Goal: Transaction & Acquisition: Purchase product/service

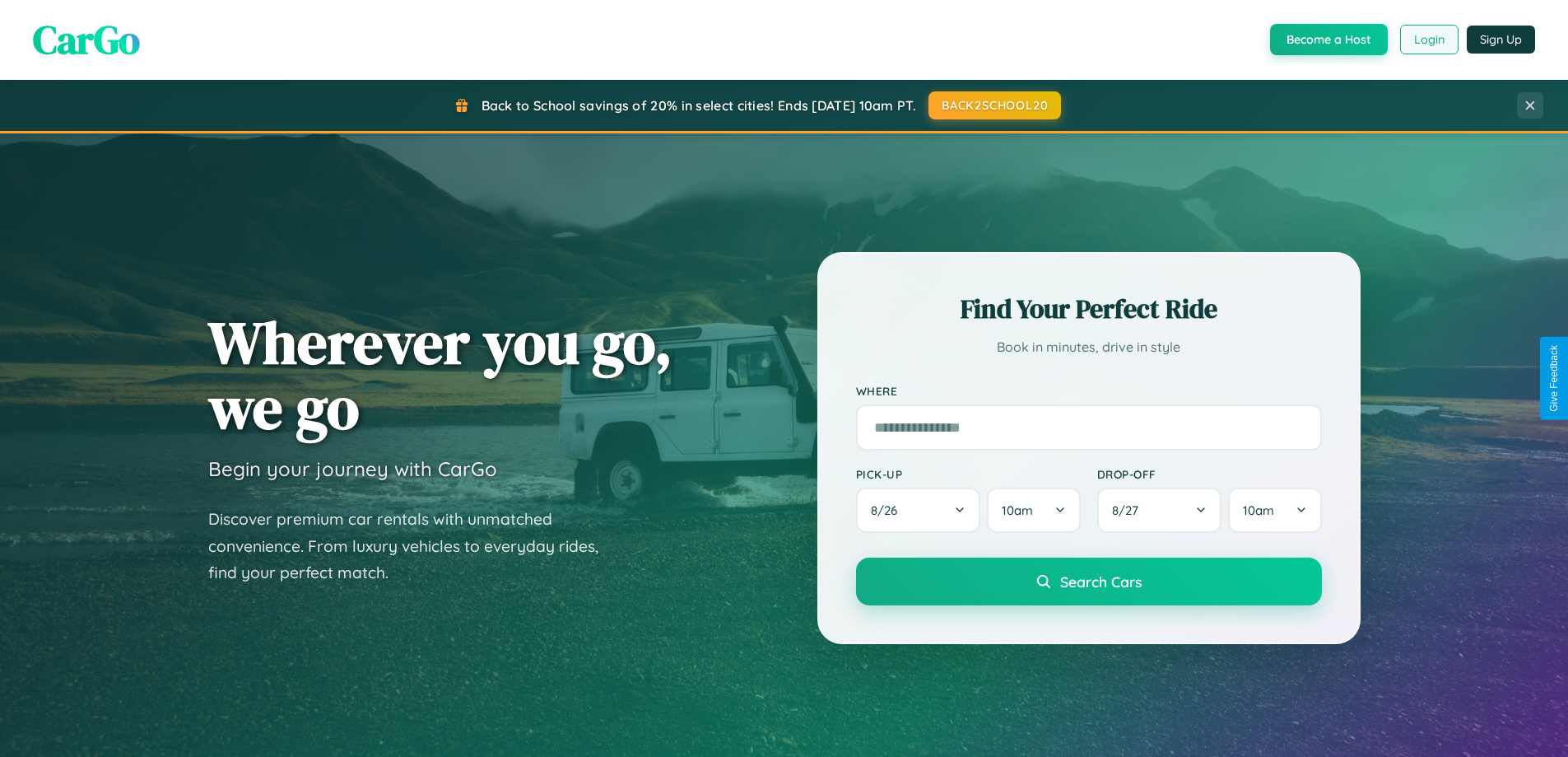
click at [1428, 40] on button "Login" at bounding box center [1429, 39] width 58 height 29
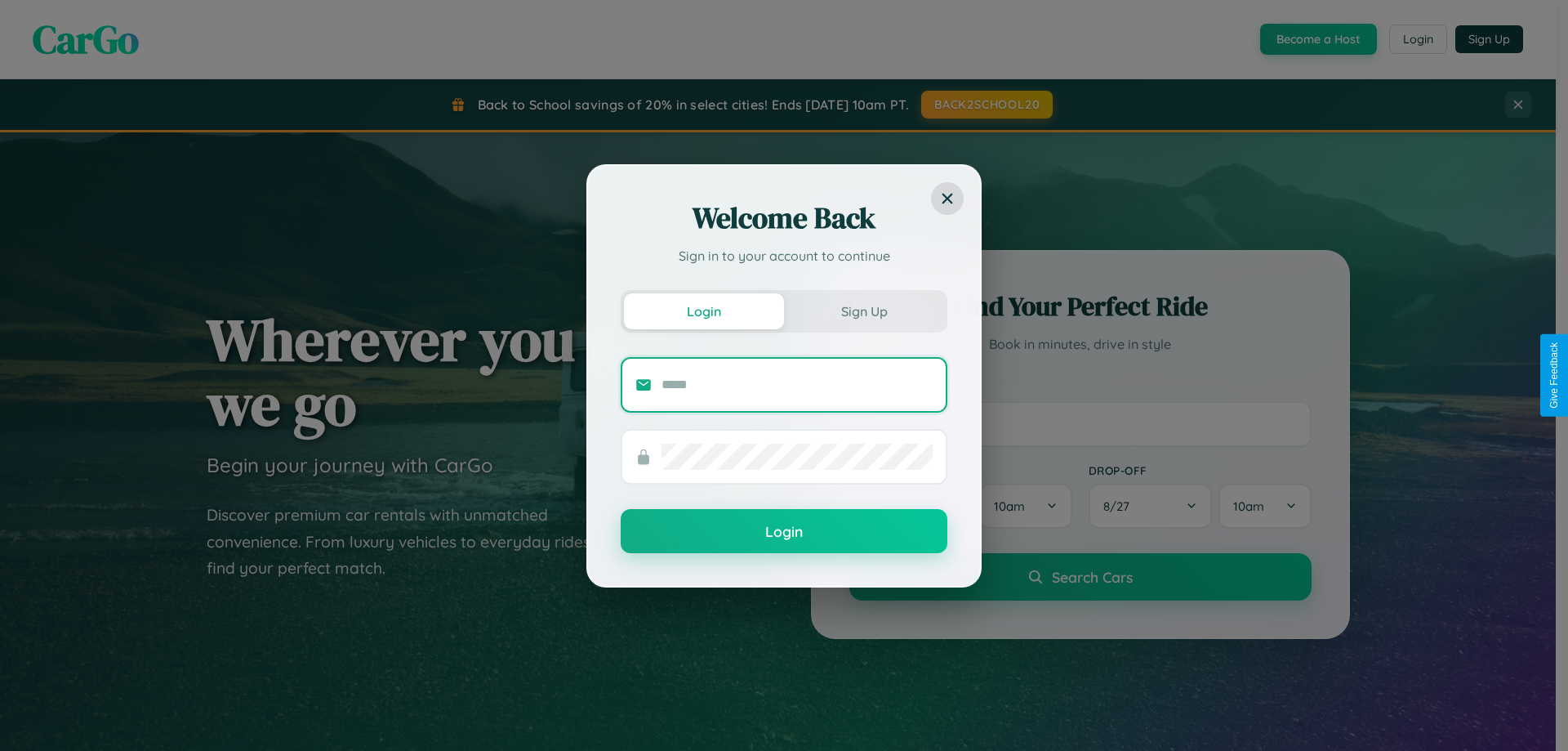
click at [797, 384] on input "text" at bounding box center [798, 385] width 271 height 26
type input "**********"
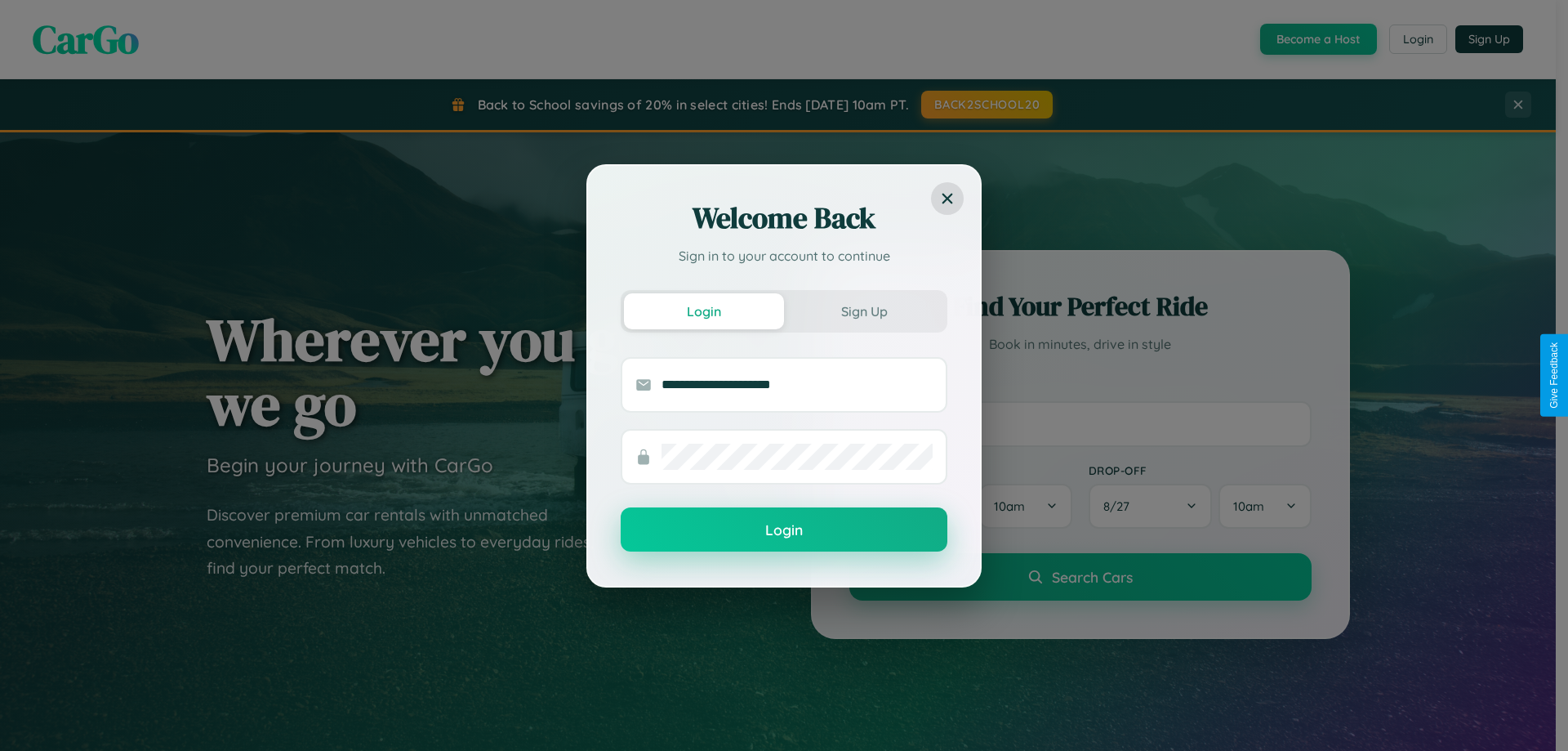
click at [784, 530] on button "Login" at bounding box center [784, 529] width 327 height 44
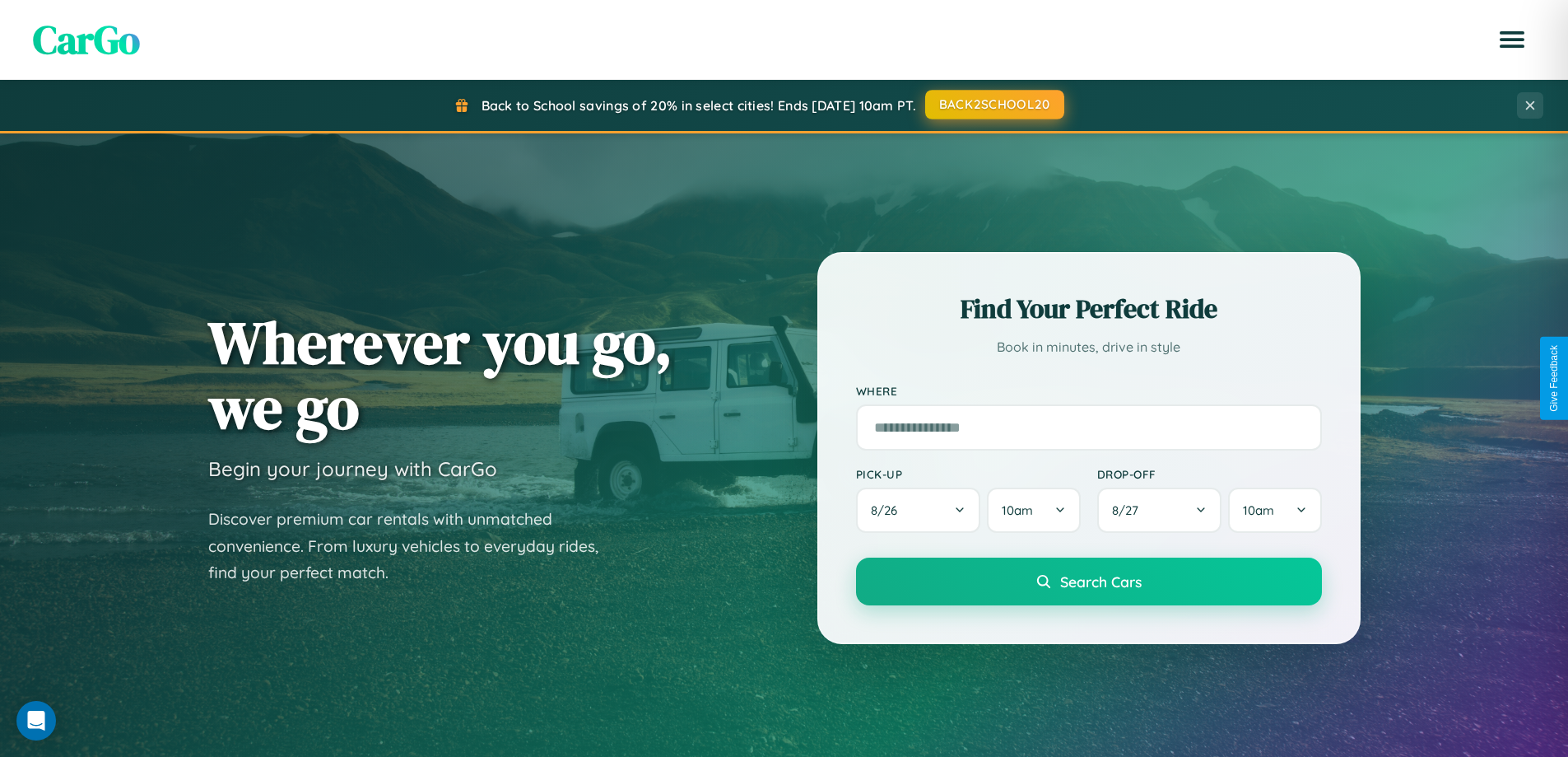
click at [993, 105] on button "BACK2SCHOOL20" at bounding box center [994, 104] width 139 height 29
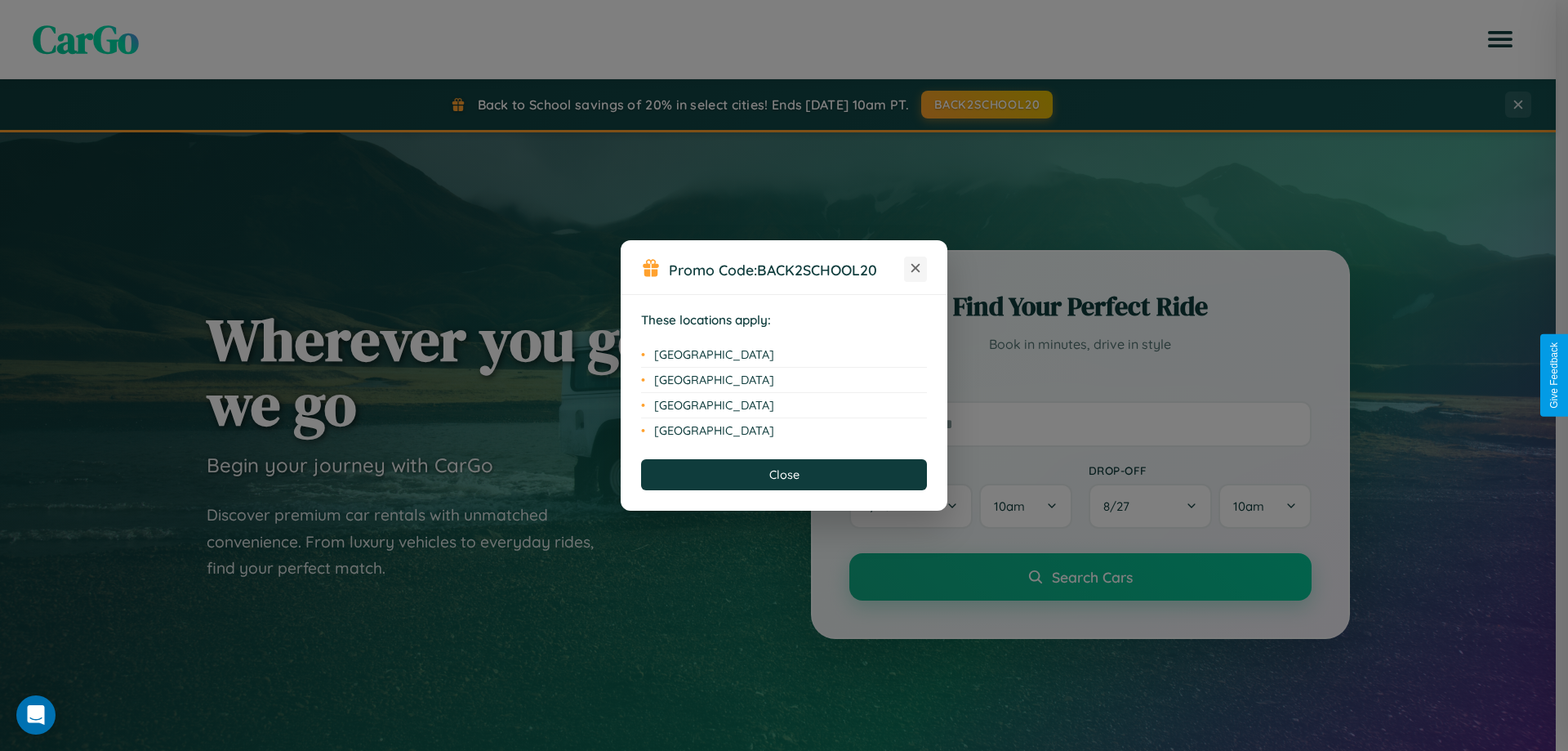
click at [916, 269] on icon at bounding box center [916, 269] width 9 height 9
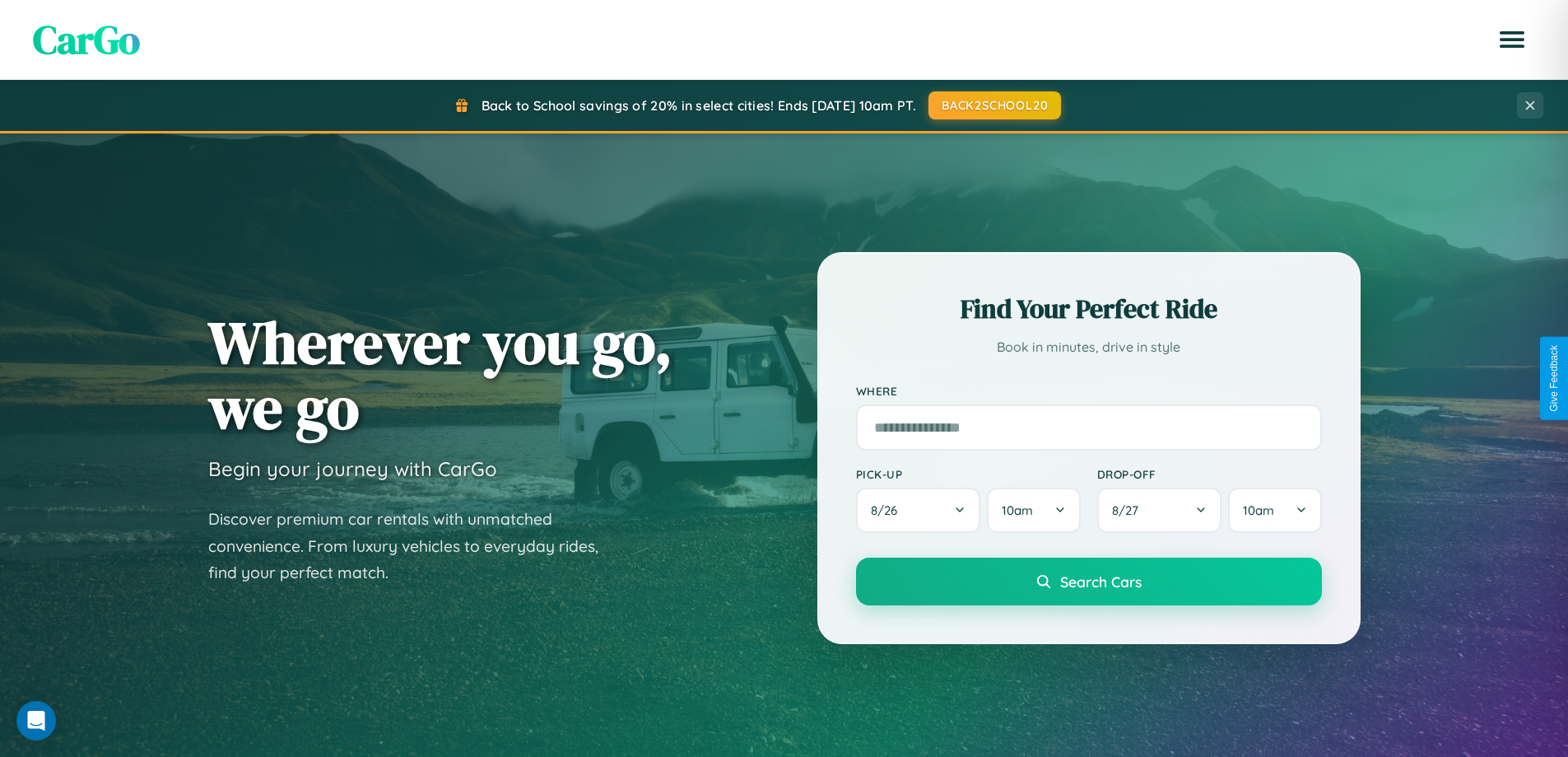
scroll to position [48, 0]
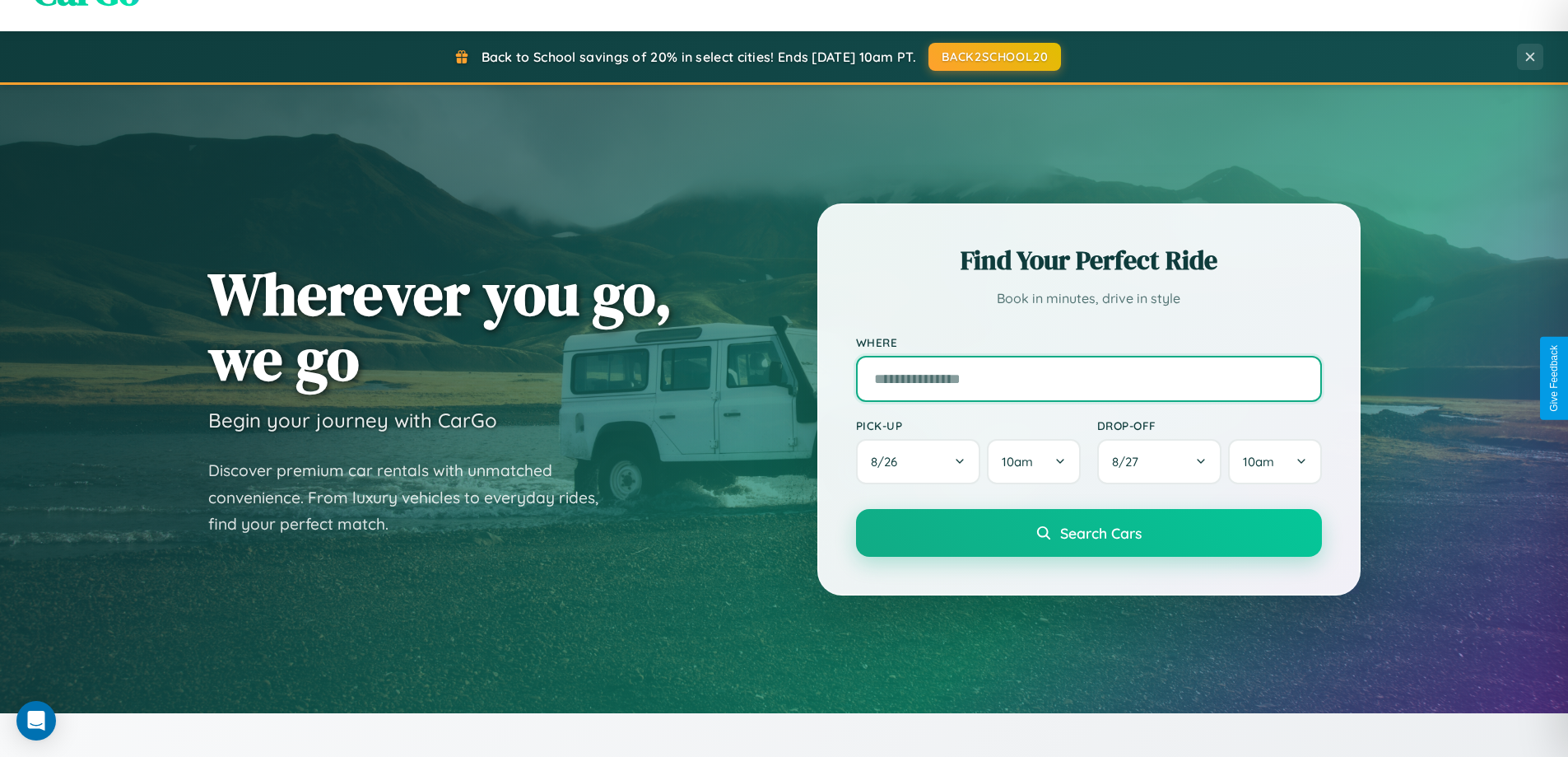
click at [1088, 378] on input "text" at bounding box center [1089, 378] width 466 height 46
type input "**********"
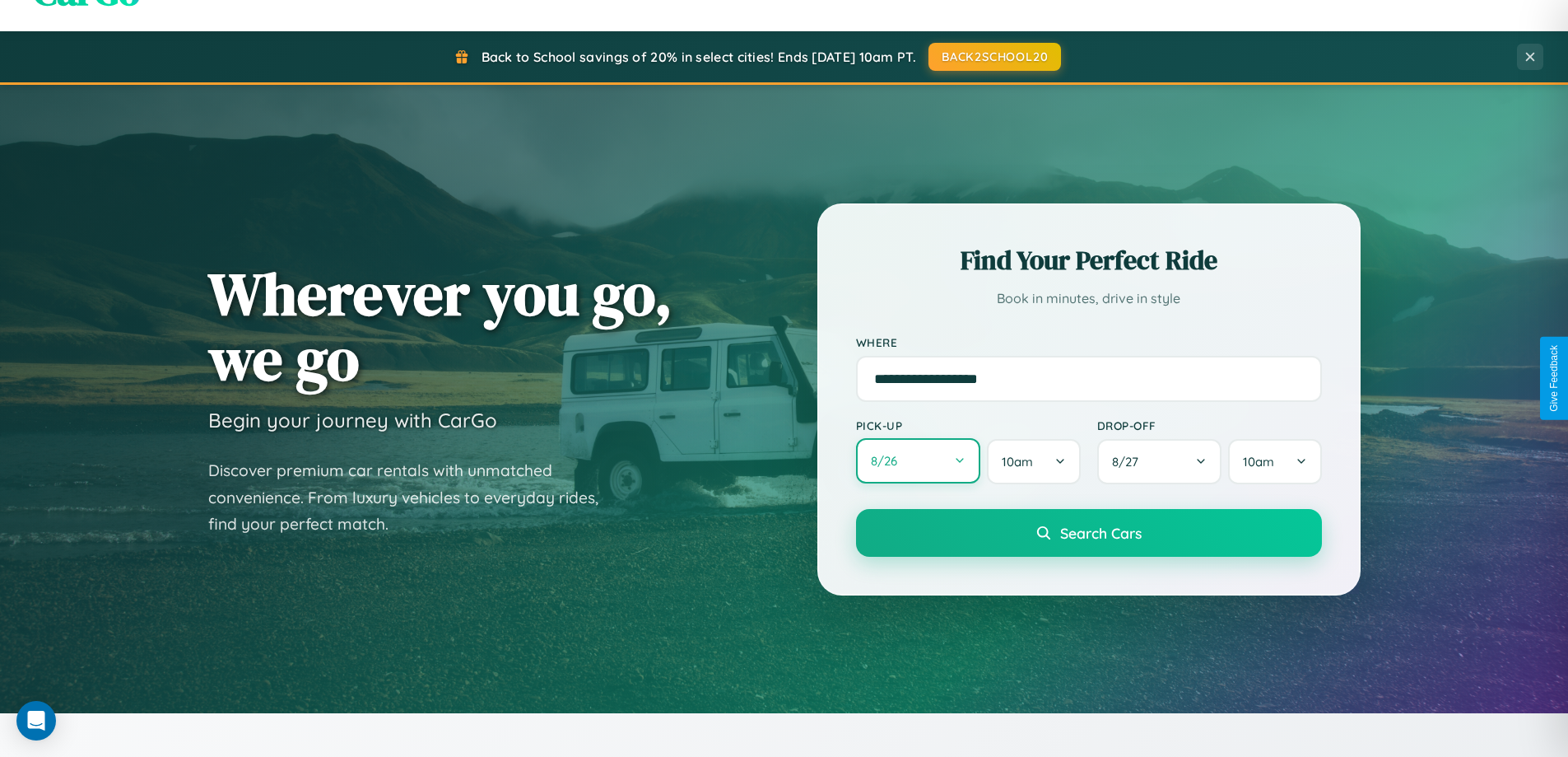
click at [918, 462] on button "8 / 26" at bounding box center [918, 461] width 125 height 45
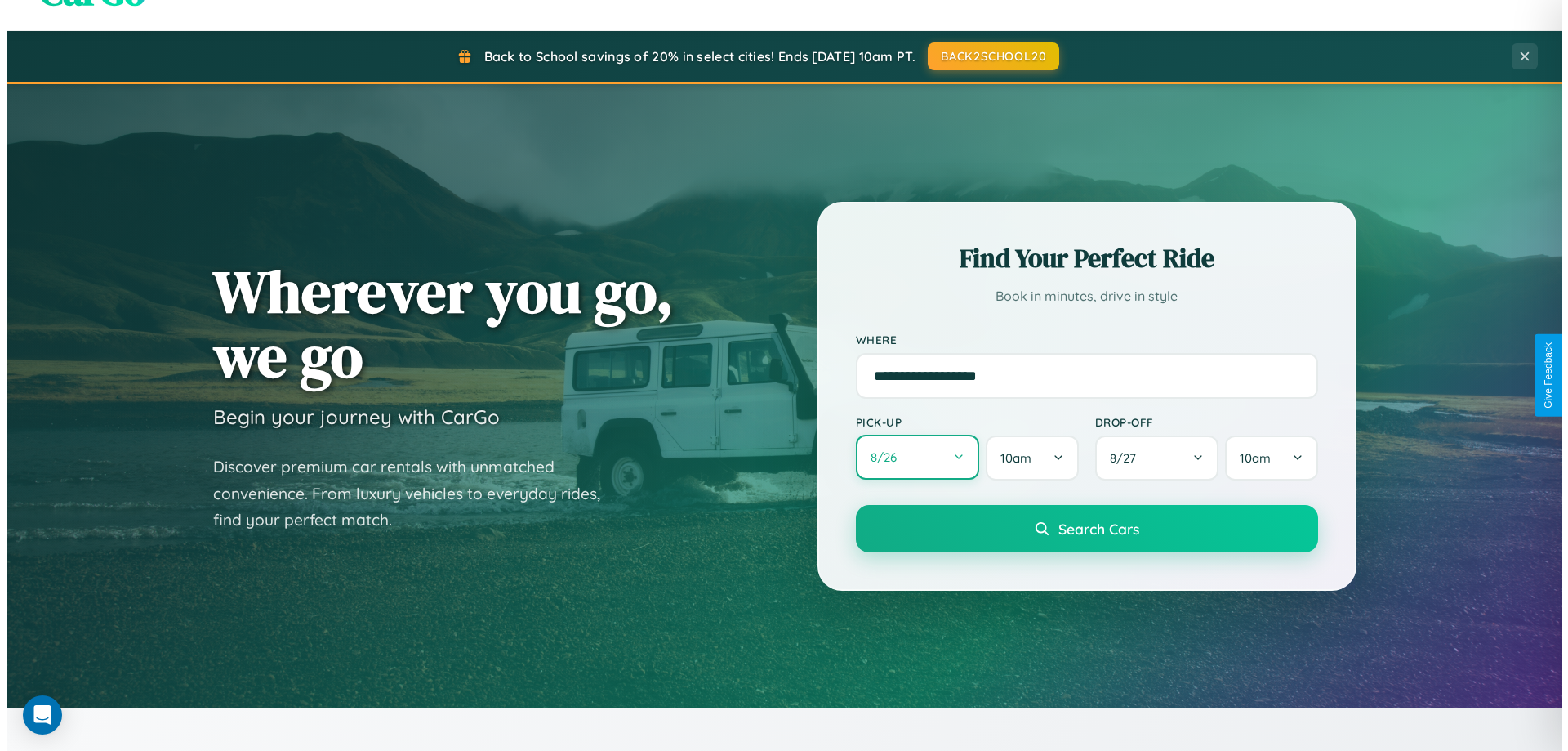
select select "*"
select select "****"
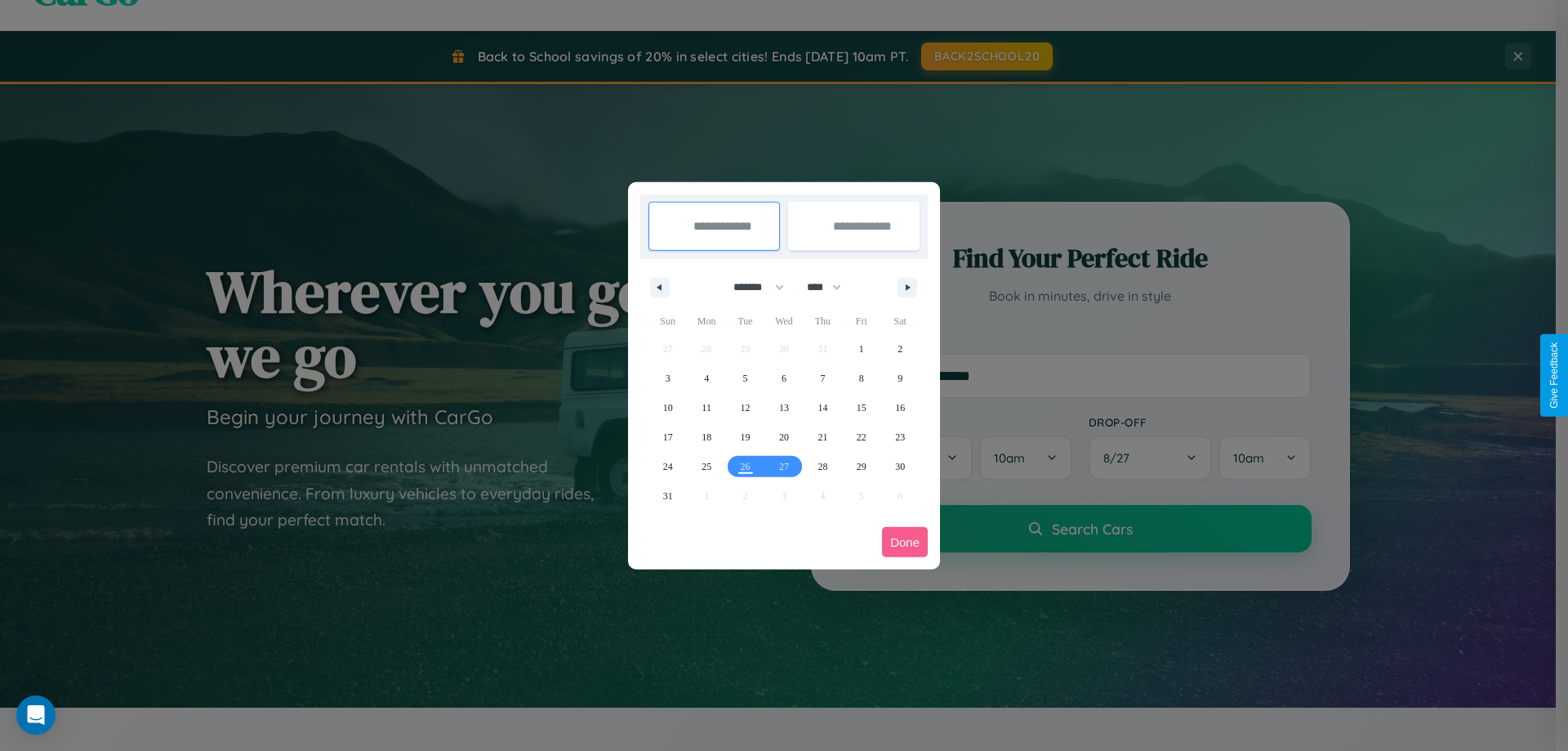
drag, startPoint x: 752, startPoint y: 287, endPoint x: 784, endPoint y: 328, distance: 52.0
click at [752, 287] on select "******* ******** ***** ***** *** **** **** ****** ********* ******* ******** **…" at bounding box center [755, 287] width 69 height 27
select select "*"
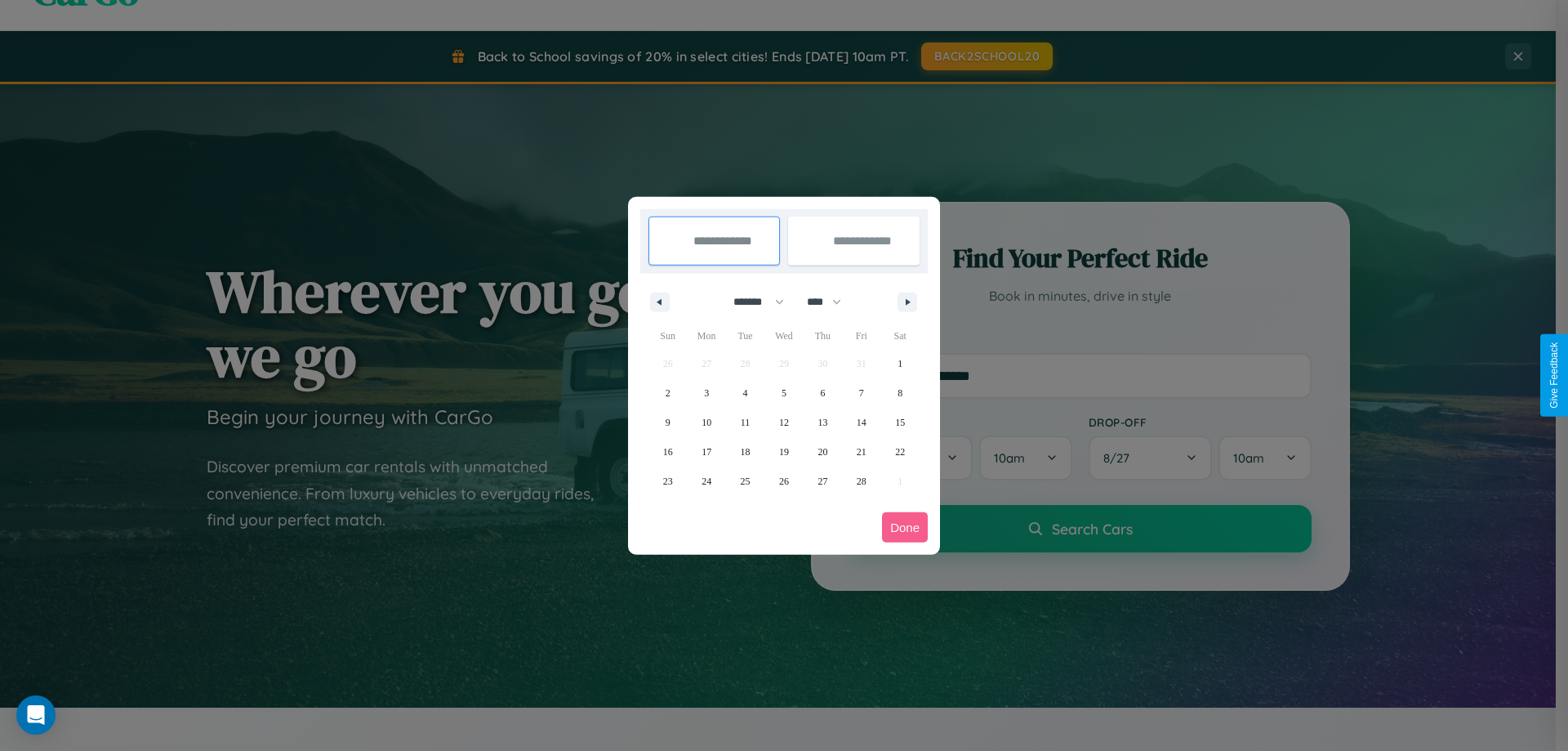
drag, startPoint x: 831, startPoint y: 302, endPoint x: 784, endPoint y: 328, distance: 53.7
click at [831, 302] on select "**** **** **** **** **** **** **** **** **** **** **** **** **** **** **** ****…" at bounding box center [823, 302] width 49 height 27
select select "****"
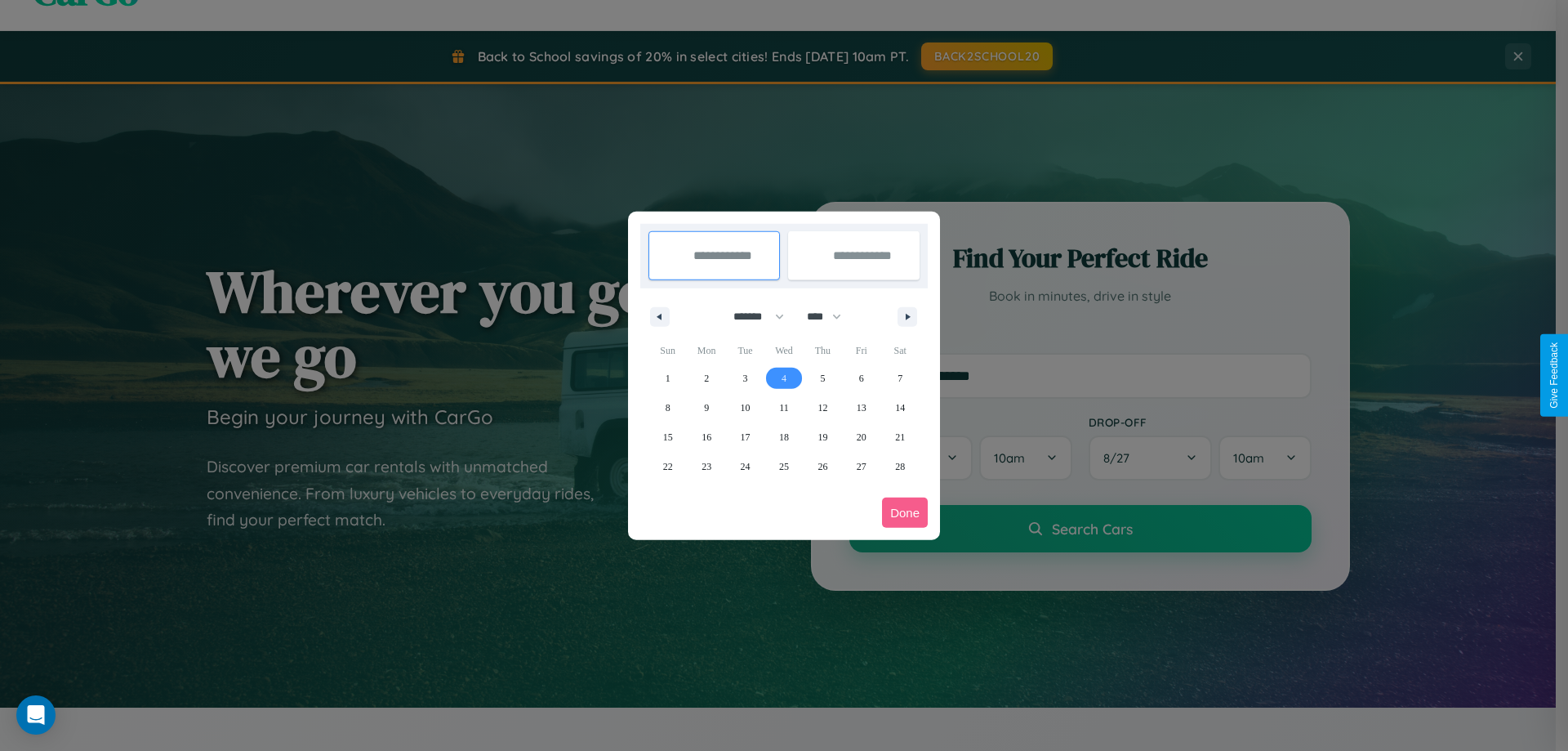
click at [784, 377] on span "4" at bounding box center [784, 377] width 5 height 29
type input "**********"
click at [823, 377] on span "5" at bounding box center [822, 377] width 5 height 29
type input "**********"
click at [905, 512] on button "Done" at bounding box center [904, 512] width 46 height 30
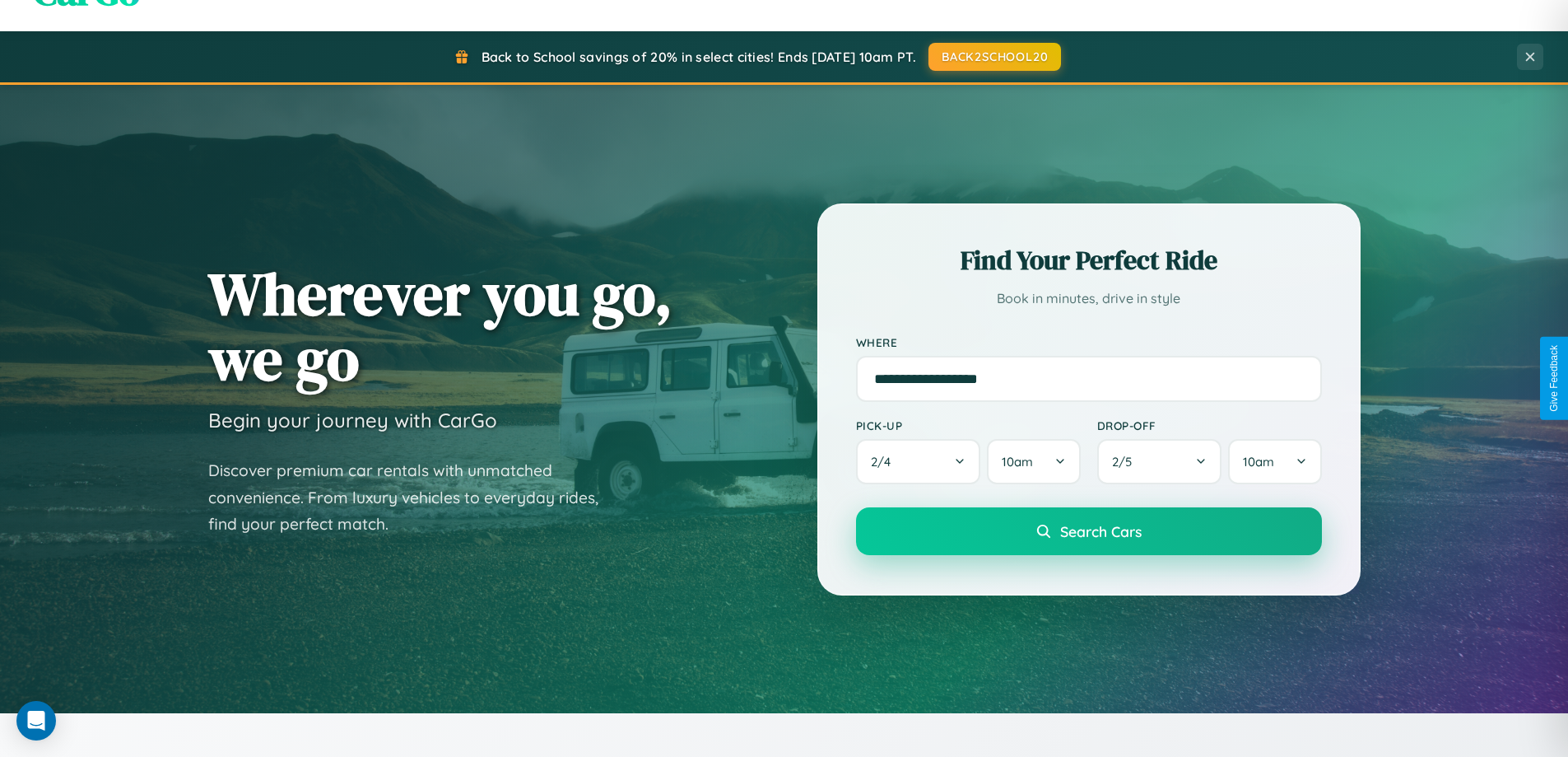
click at [1088, 531] on span "Search Cars" at bounding box center [1101, 530] width 81 height 18
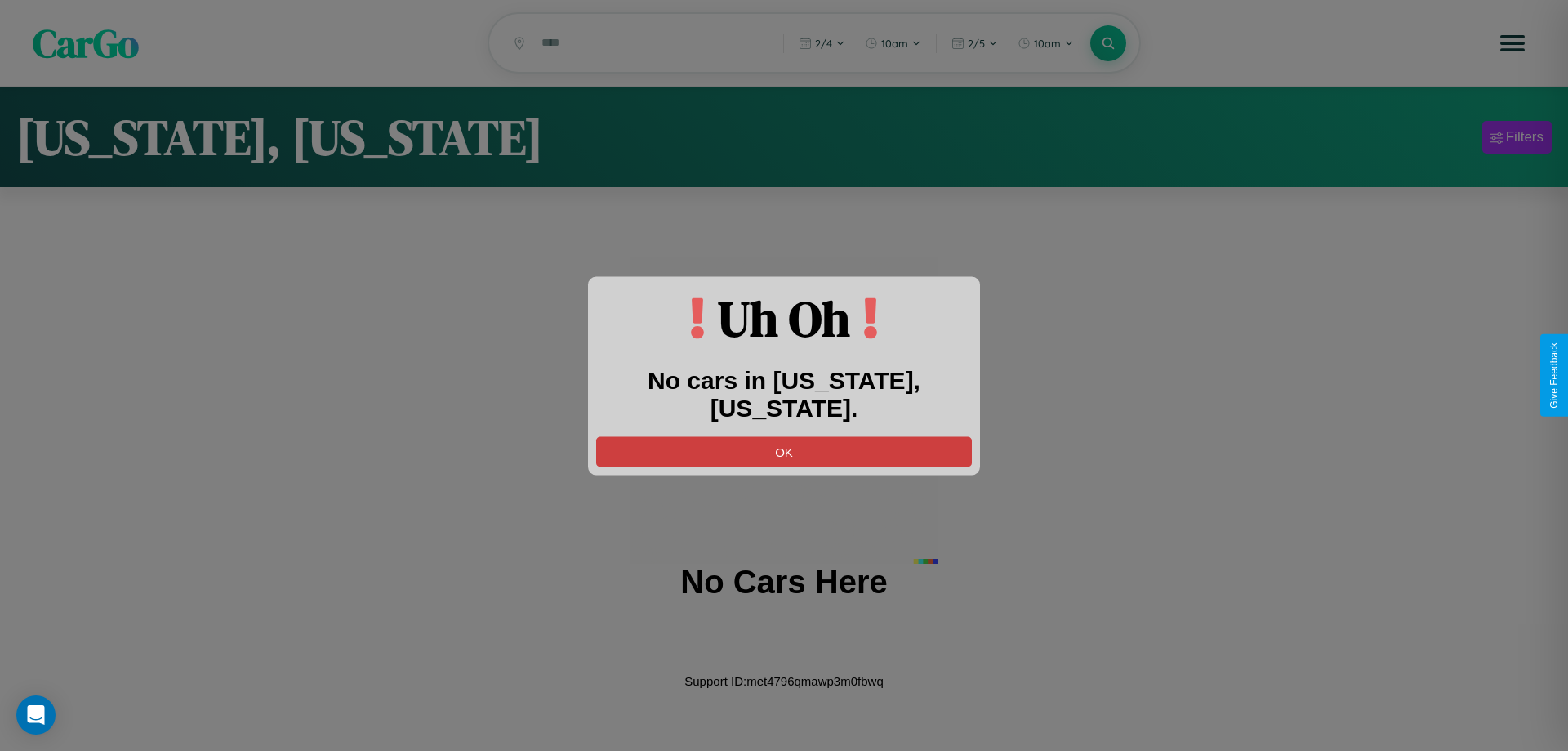
click at [784, 436] on button "OK" at bounding box center [784, 451] width 375 height 30
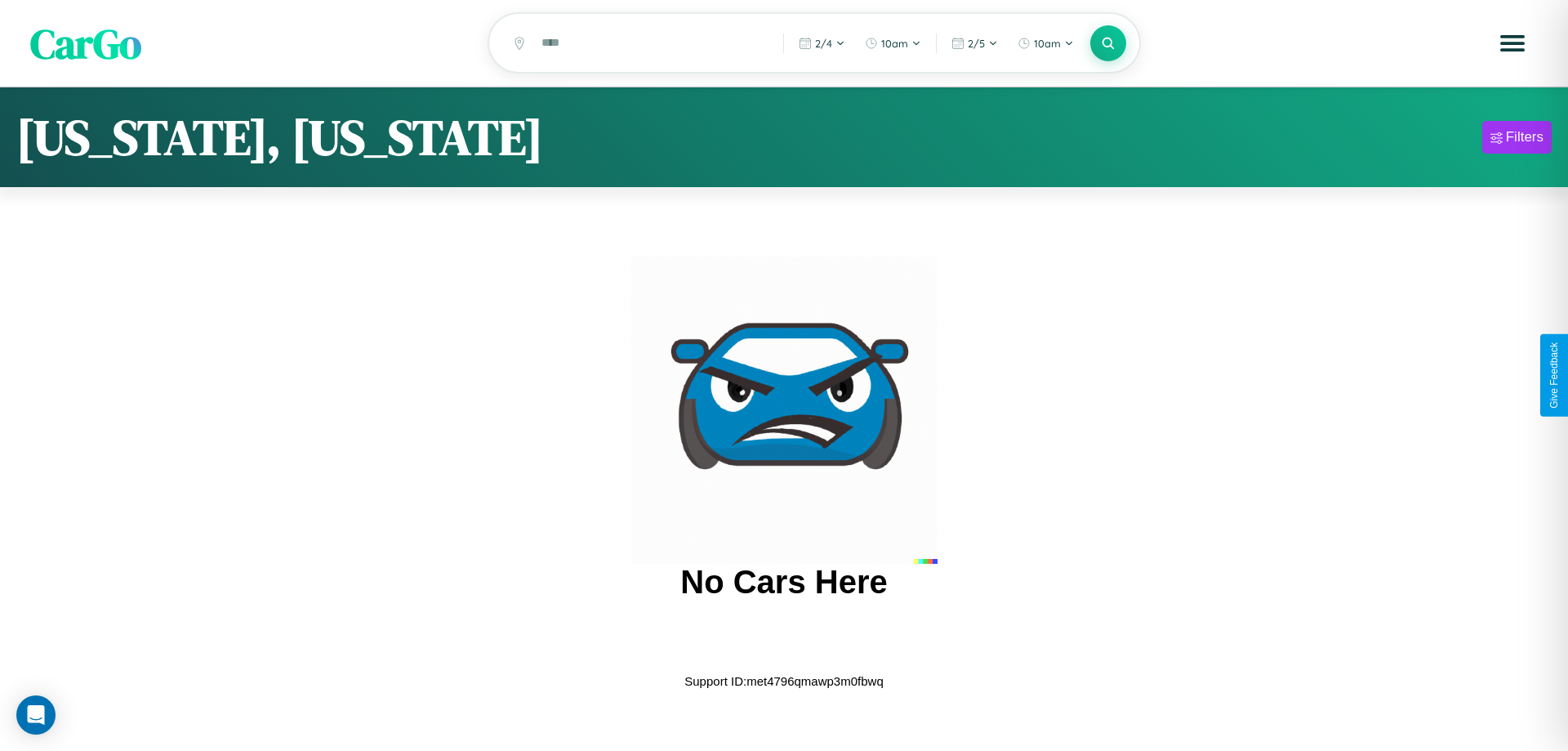
click at [86, 44] on span "CarGo" at bounding box center [85, 43] width 111 height 56
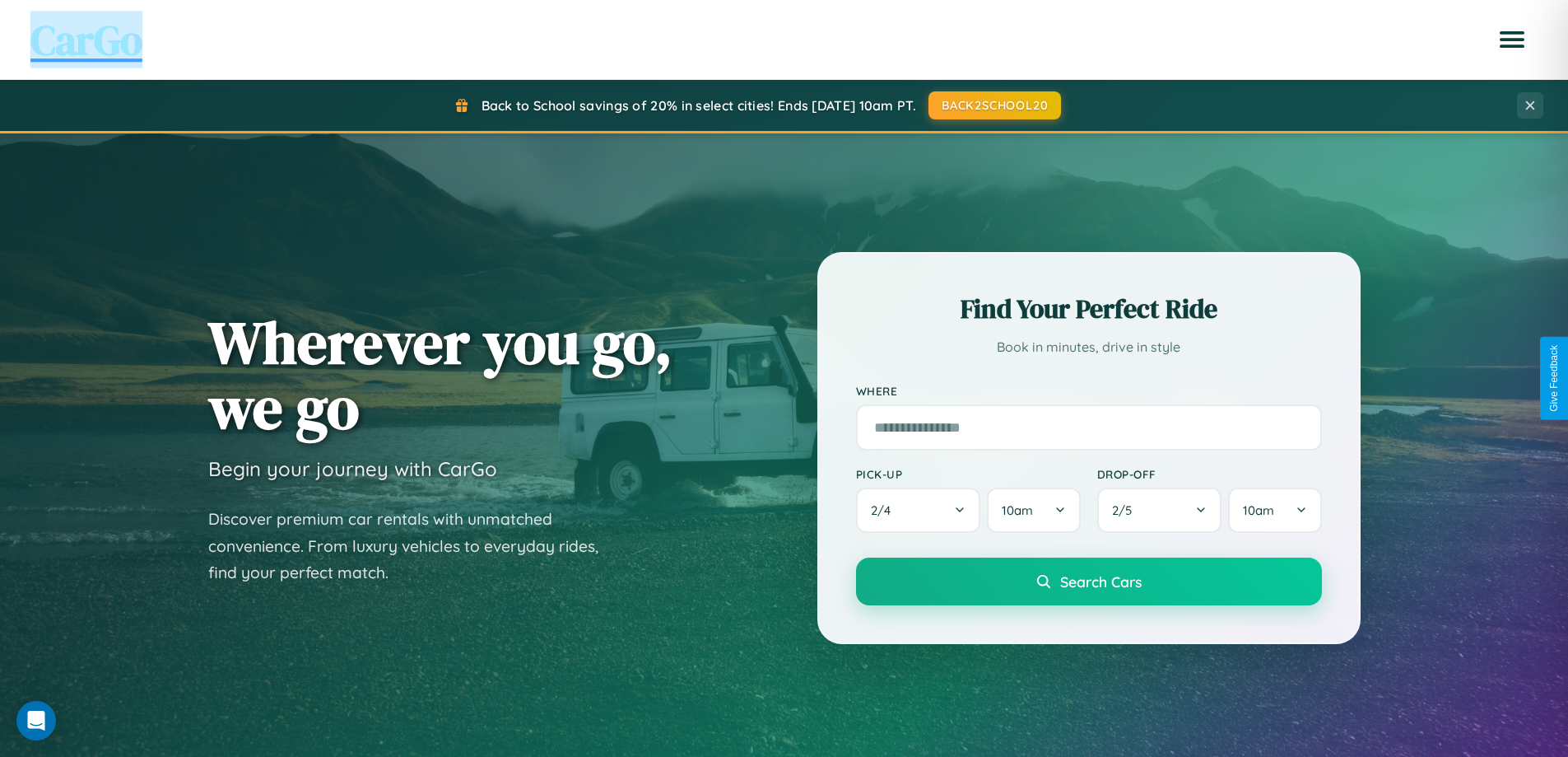
scroll to position [710, 0]
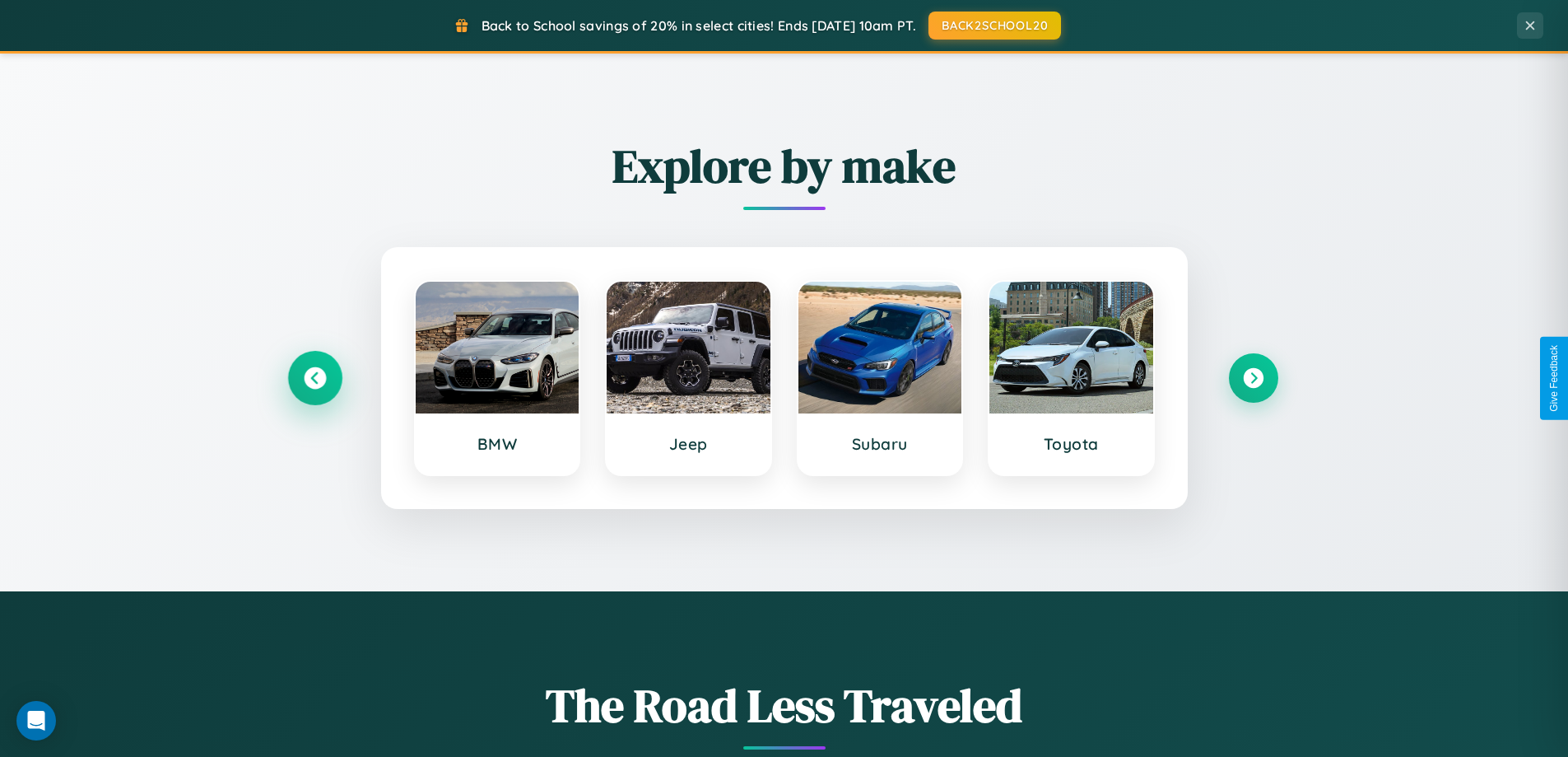
click at [314, 378] on icon at bounding box center [315, 378] width 23 height 23
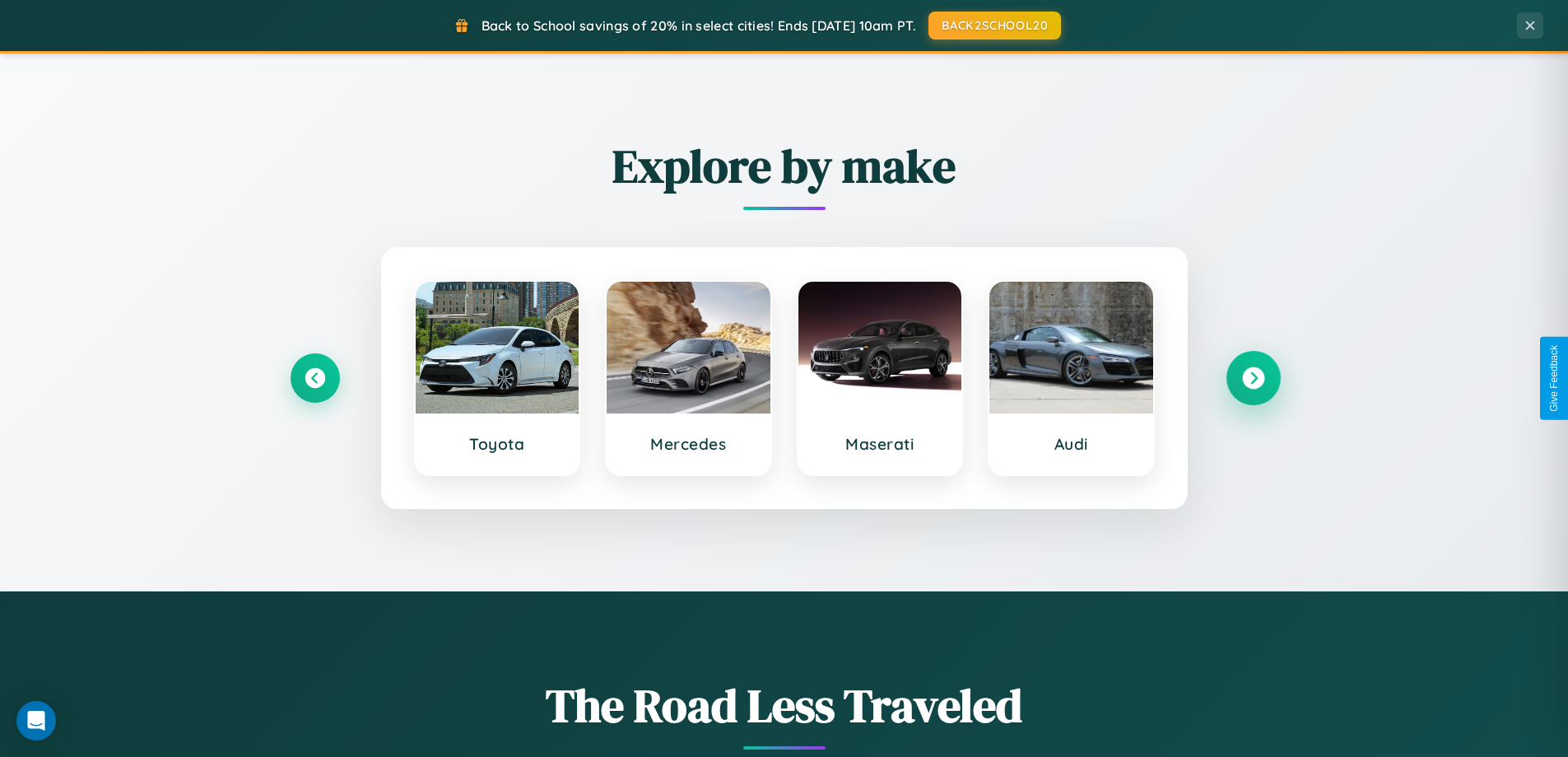
click at [1253, 378] on icon at bounding box center [1253, 378] width 23 height 23
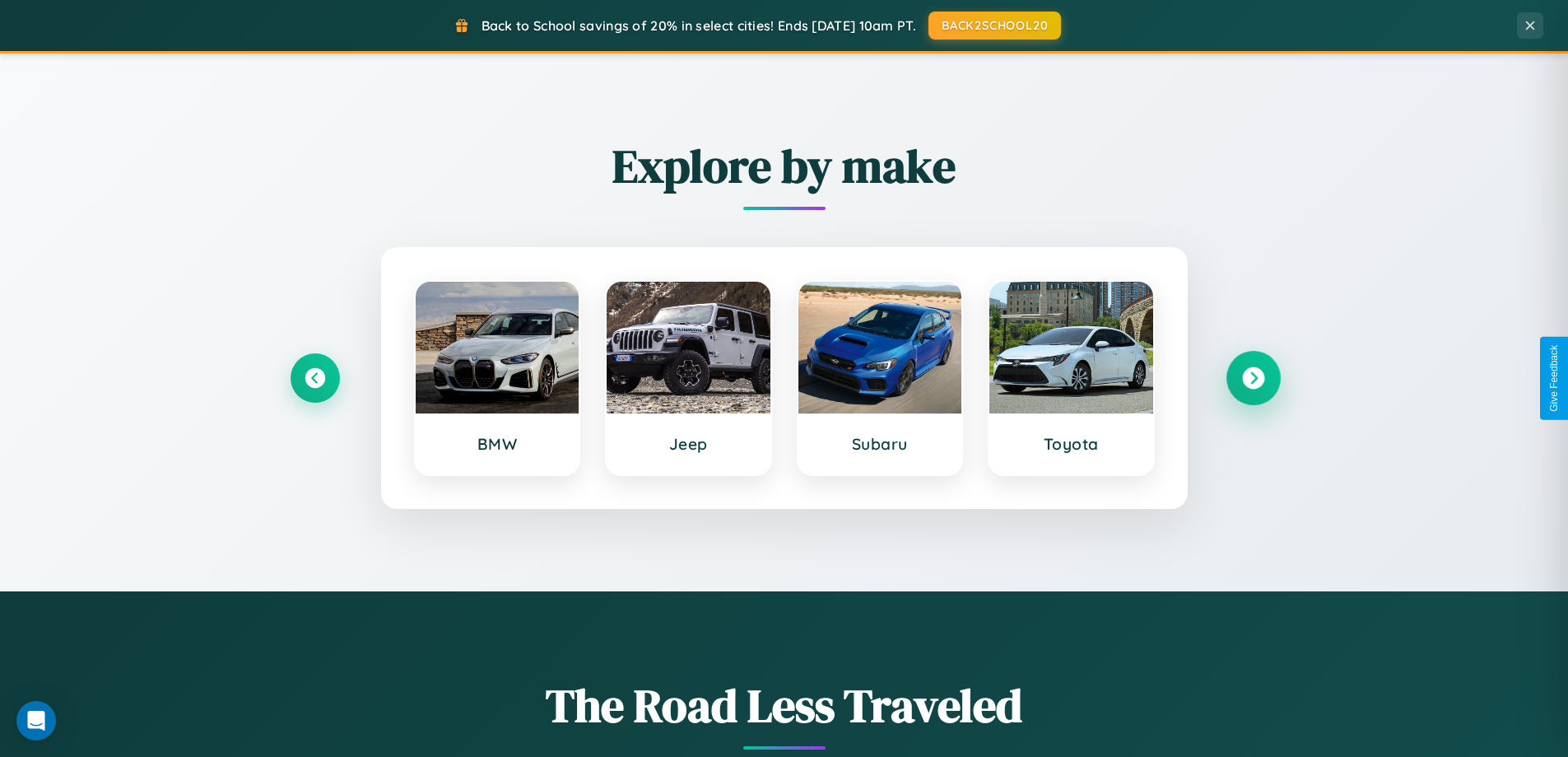
click at [1253, 378] on icon at bounding box center [1253, 378] width 23 height 23
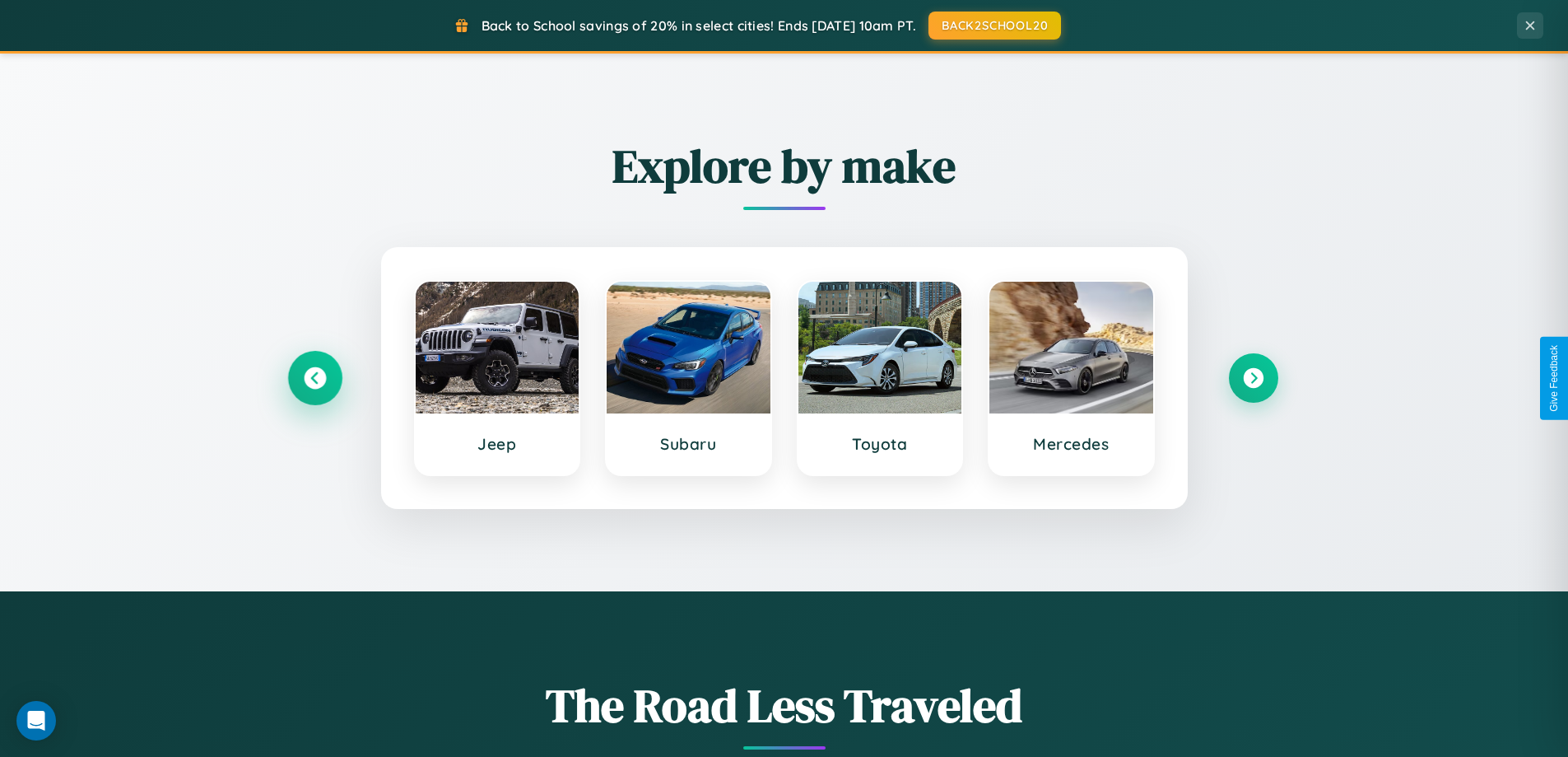
click at [314, 378] on icon at bounding box center [315, 378] width 23 height 23
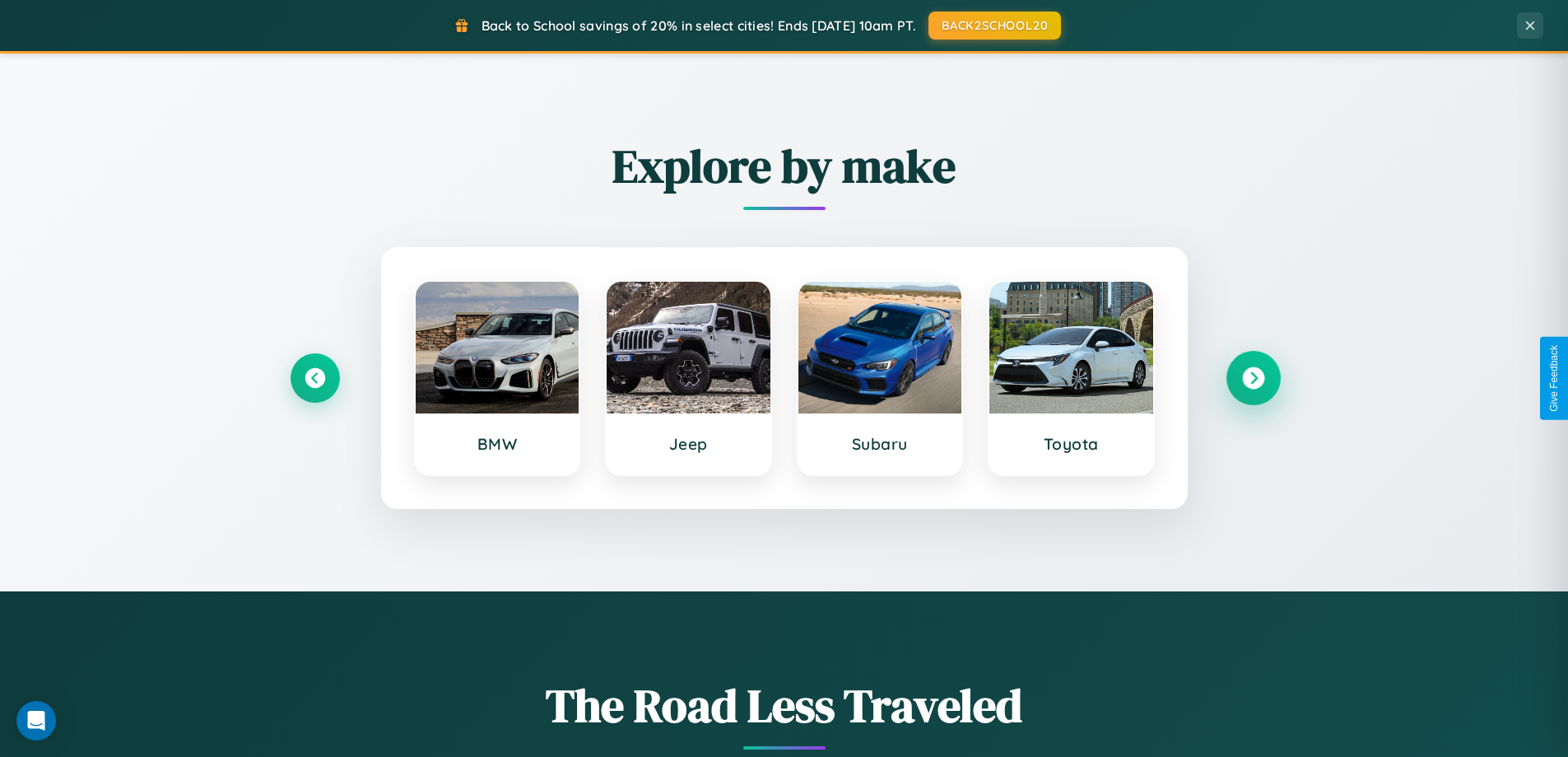
click at [1253, 378] on icon at bounding box center [1253, 378] width 23 height 23
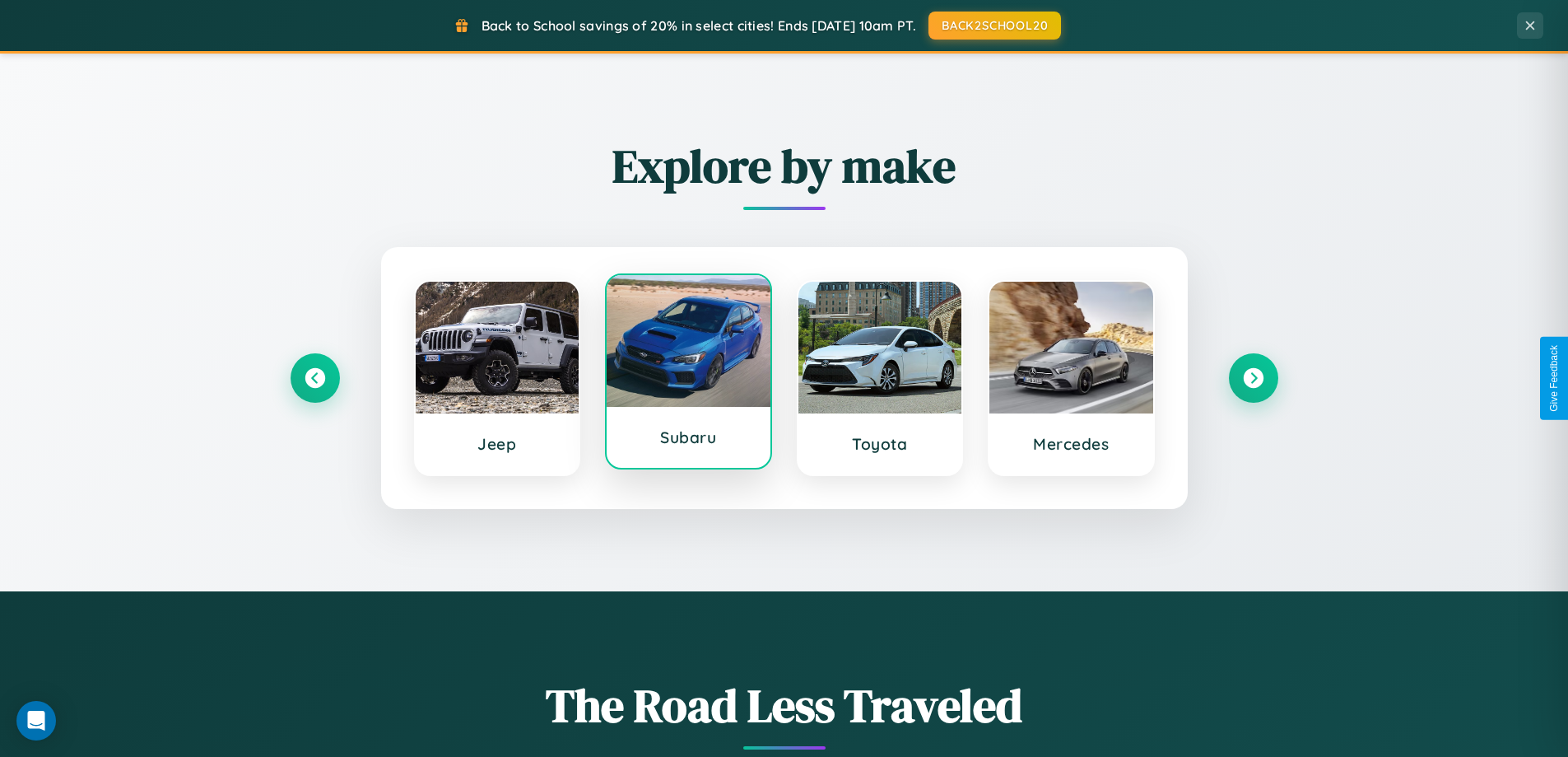
click at [688, 375] on div at bounding box center [689, 341] width 164 height 132
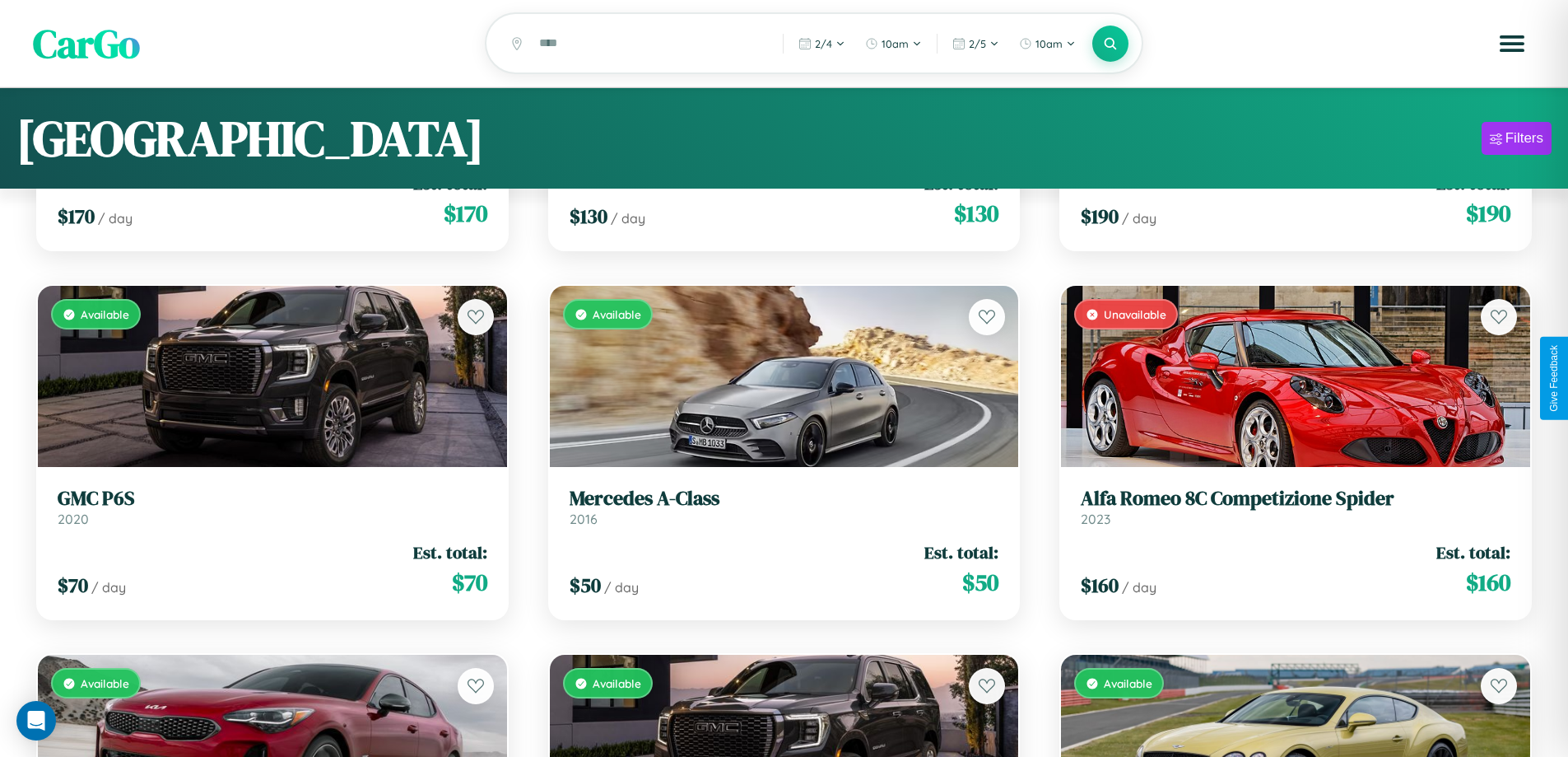
scroll to position [19775, 0]
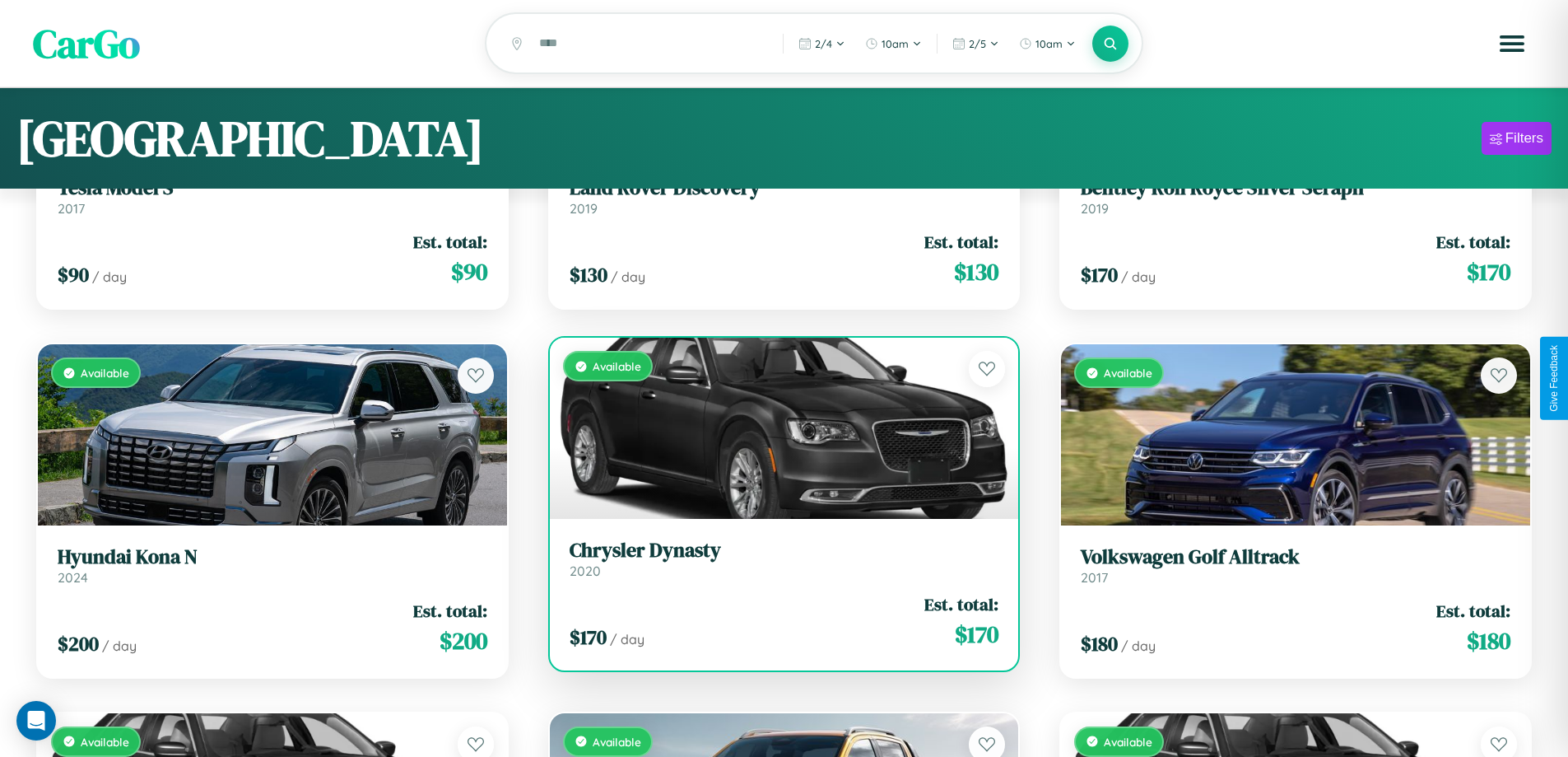
click at [777, 437] on div "Available" at bounding box center [784, 429] width 469 height 181
click at [777, 430] on div "Available" at bounding box center [784, 429] width 469 height 181
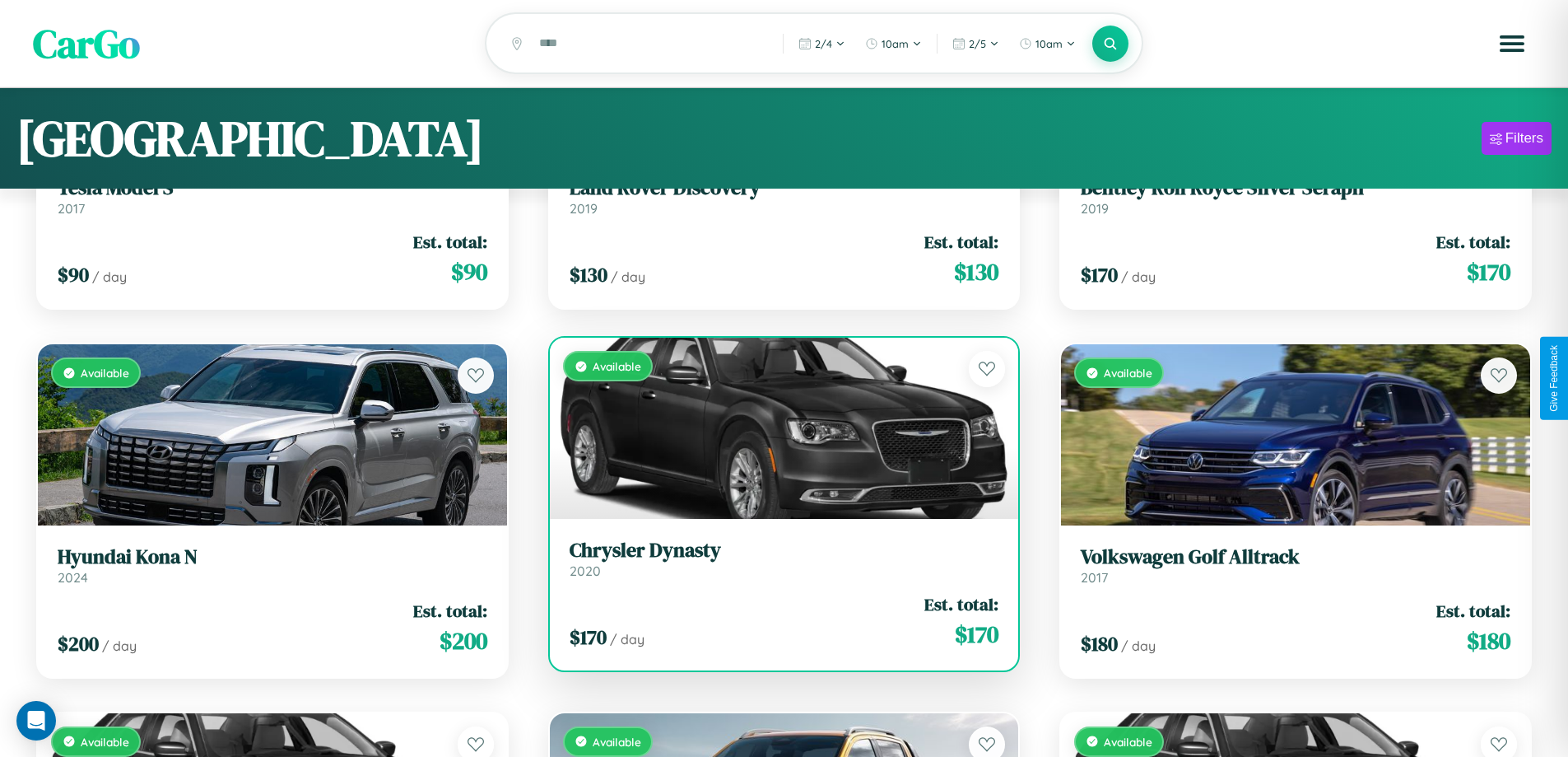
click at [777, 430] on div "Available" at bounding box center [784, 429] width 469 height 181
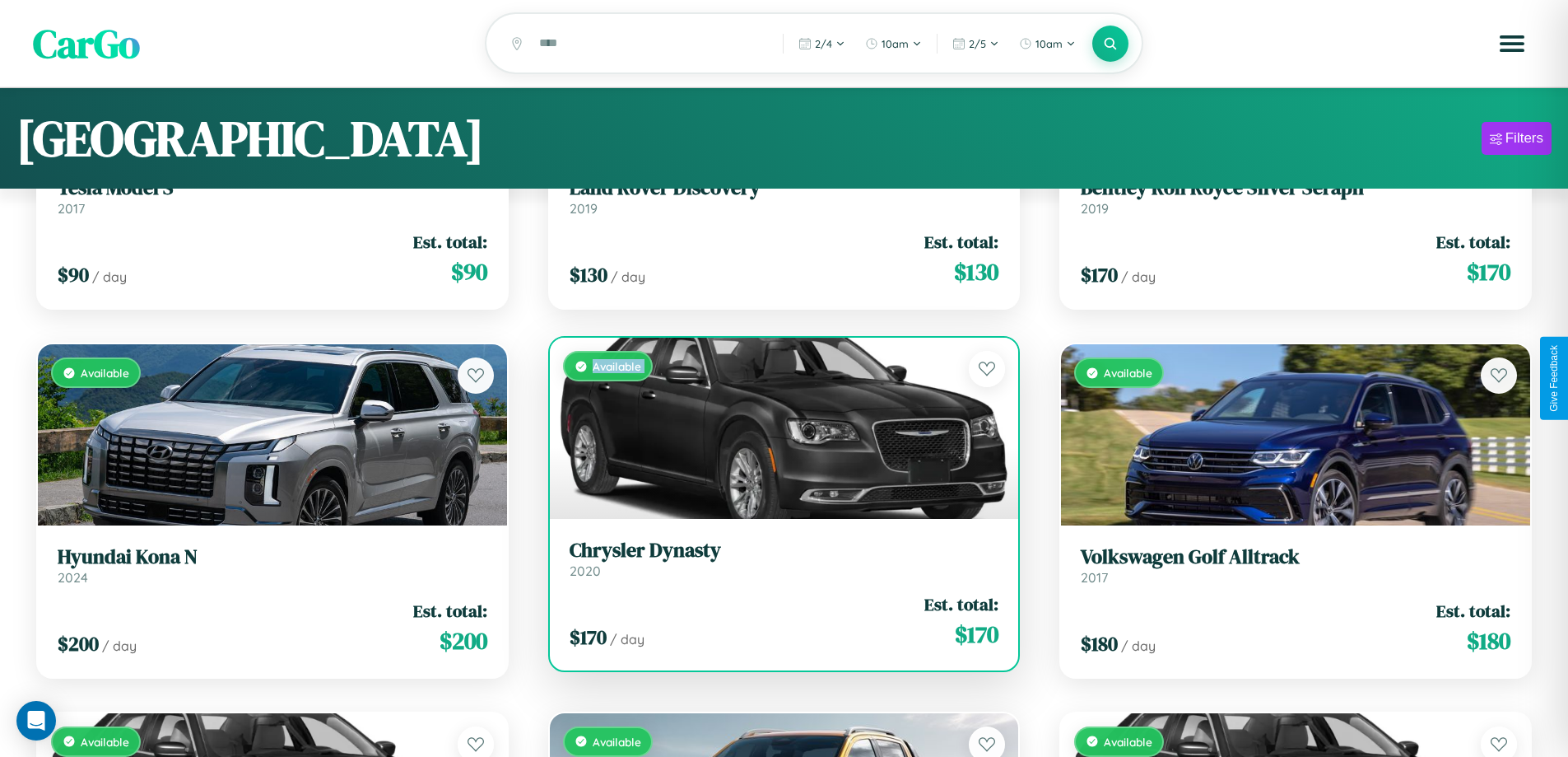
click at [777, 430] on div "Available" at bounding box center [784, 429] width 469 height 181
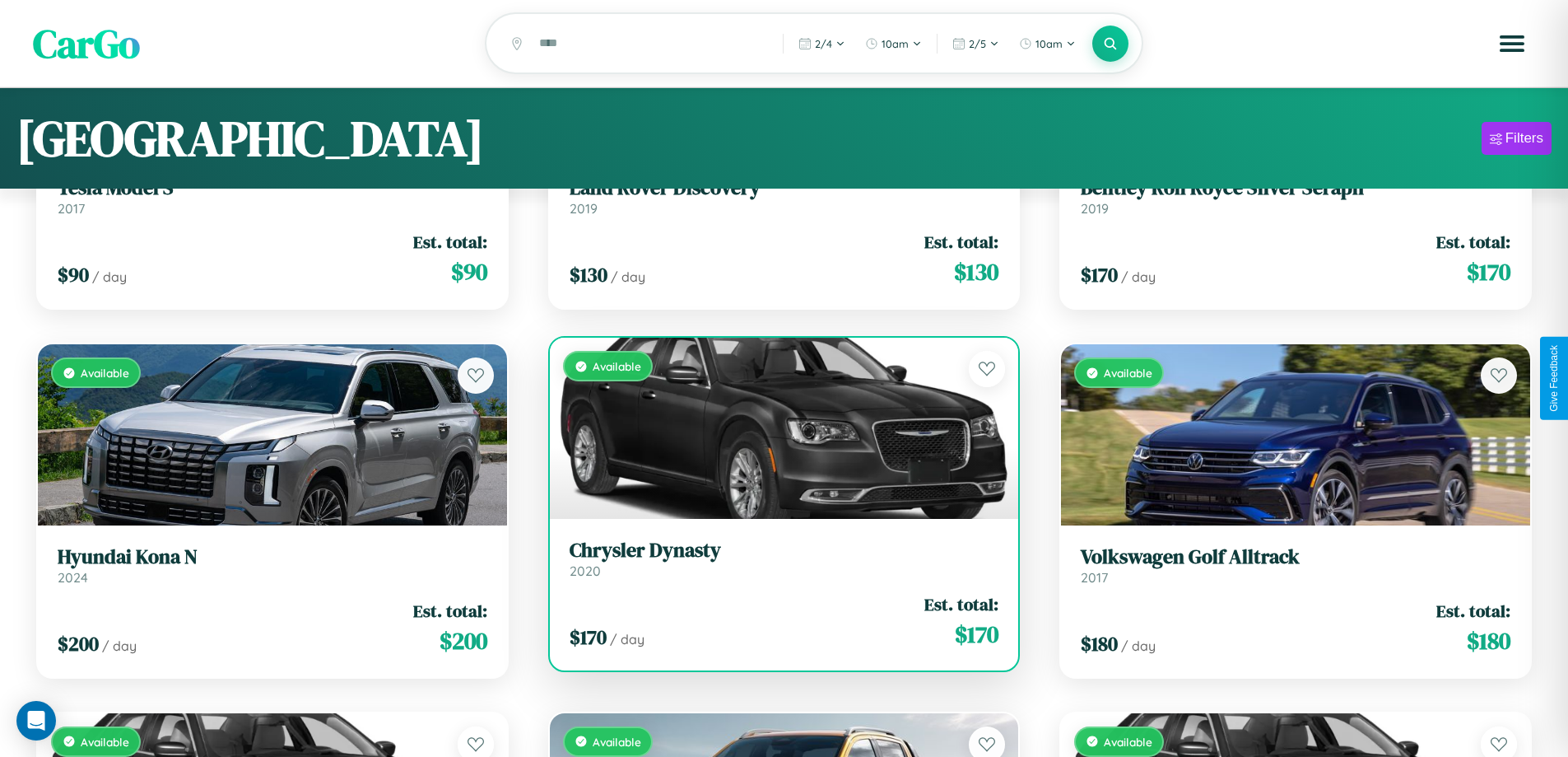
click at [777, 430] on div "Available" at bounding box center [784, 429] width 469 height 181
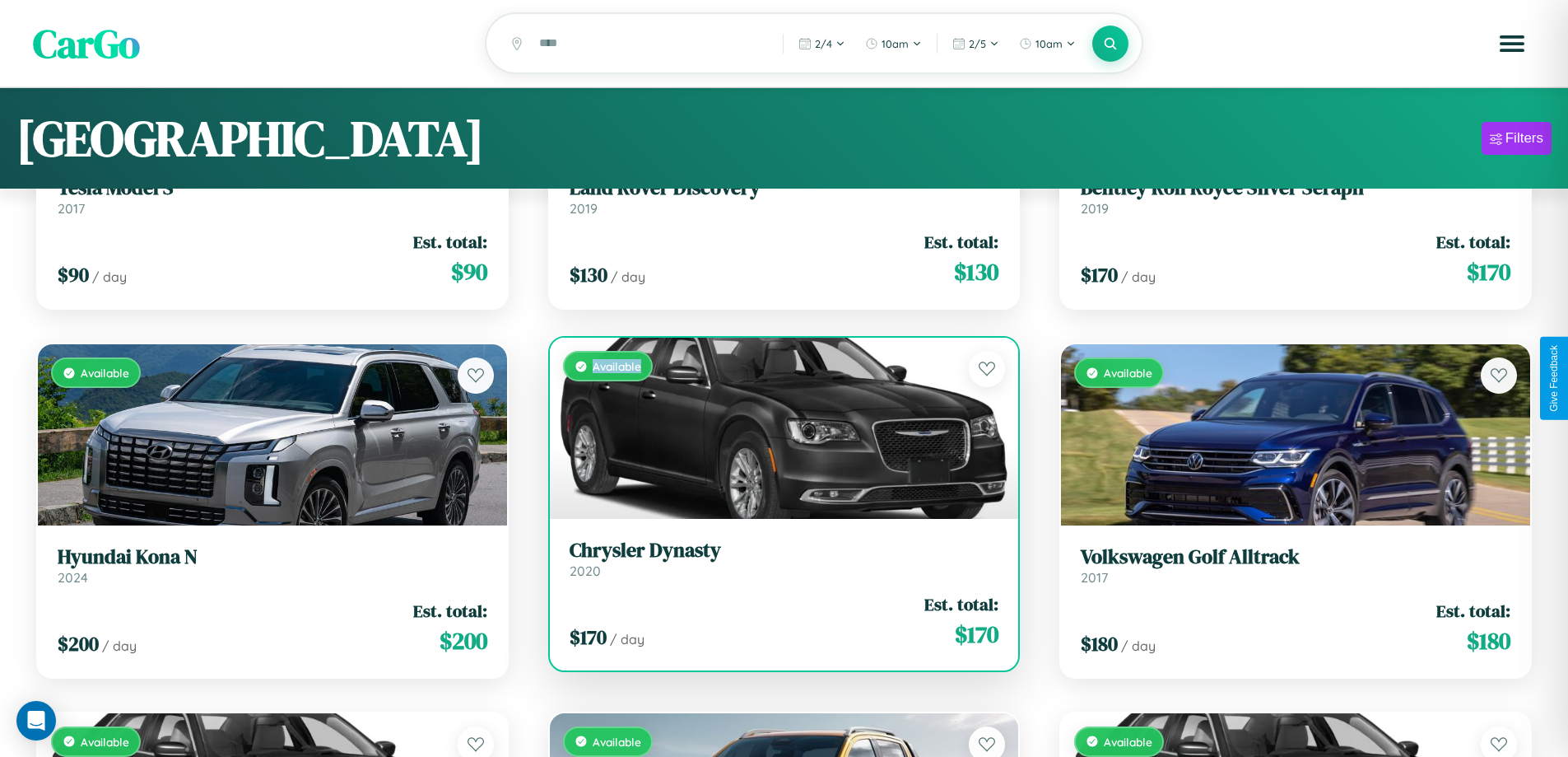
click at [777, 430] on div "Available" at bounding box center [784, 429] width 469 height 181
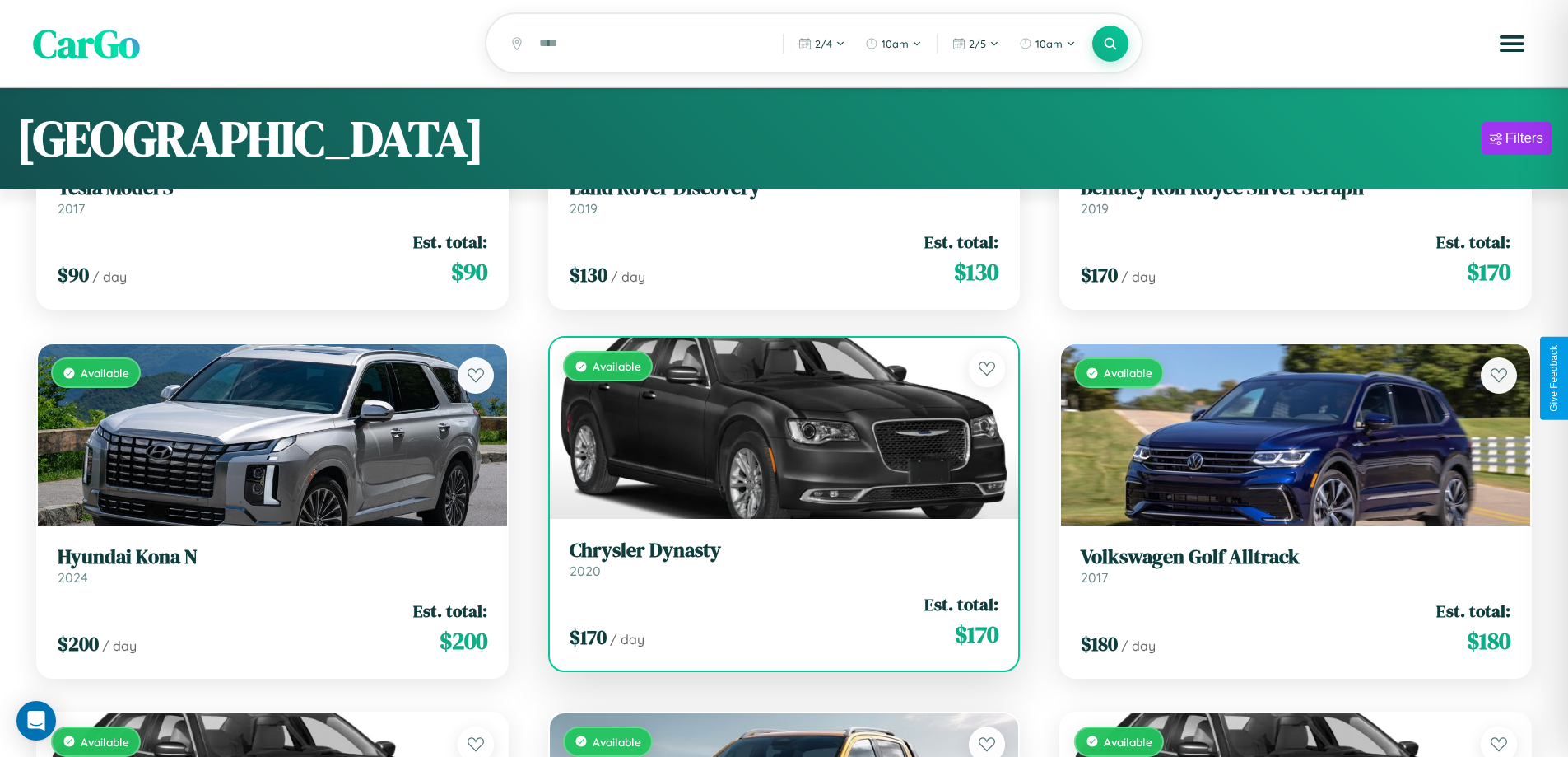
click at [777, 561] on h3 "Chrysler Dynasty" at bounding box center [784, 550] width 429 height 24
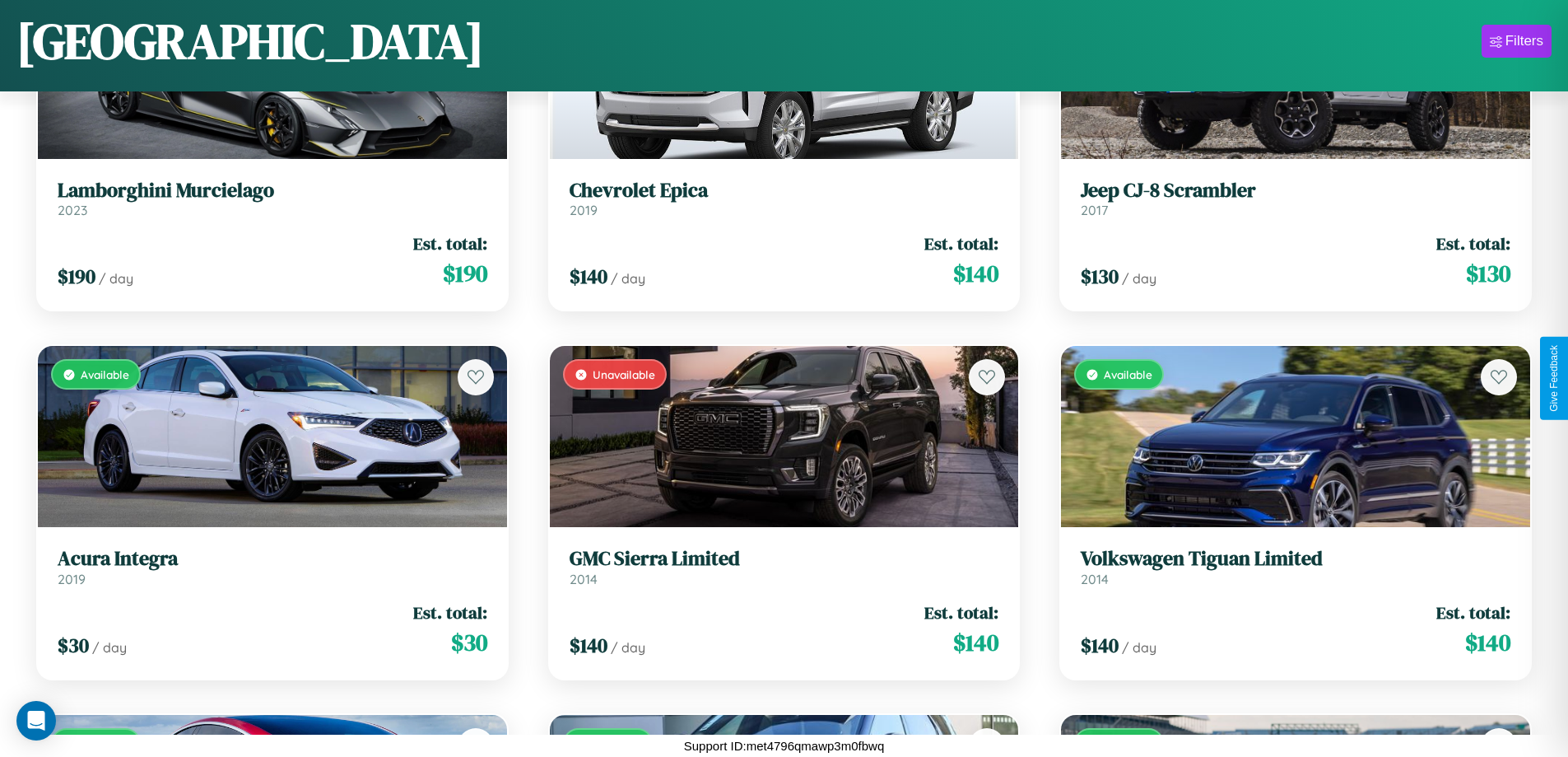
scroll to position [17563, 0]
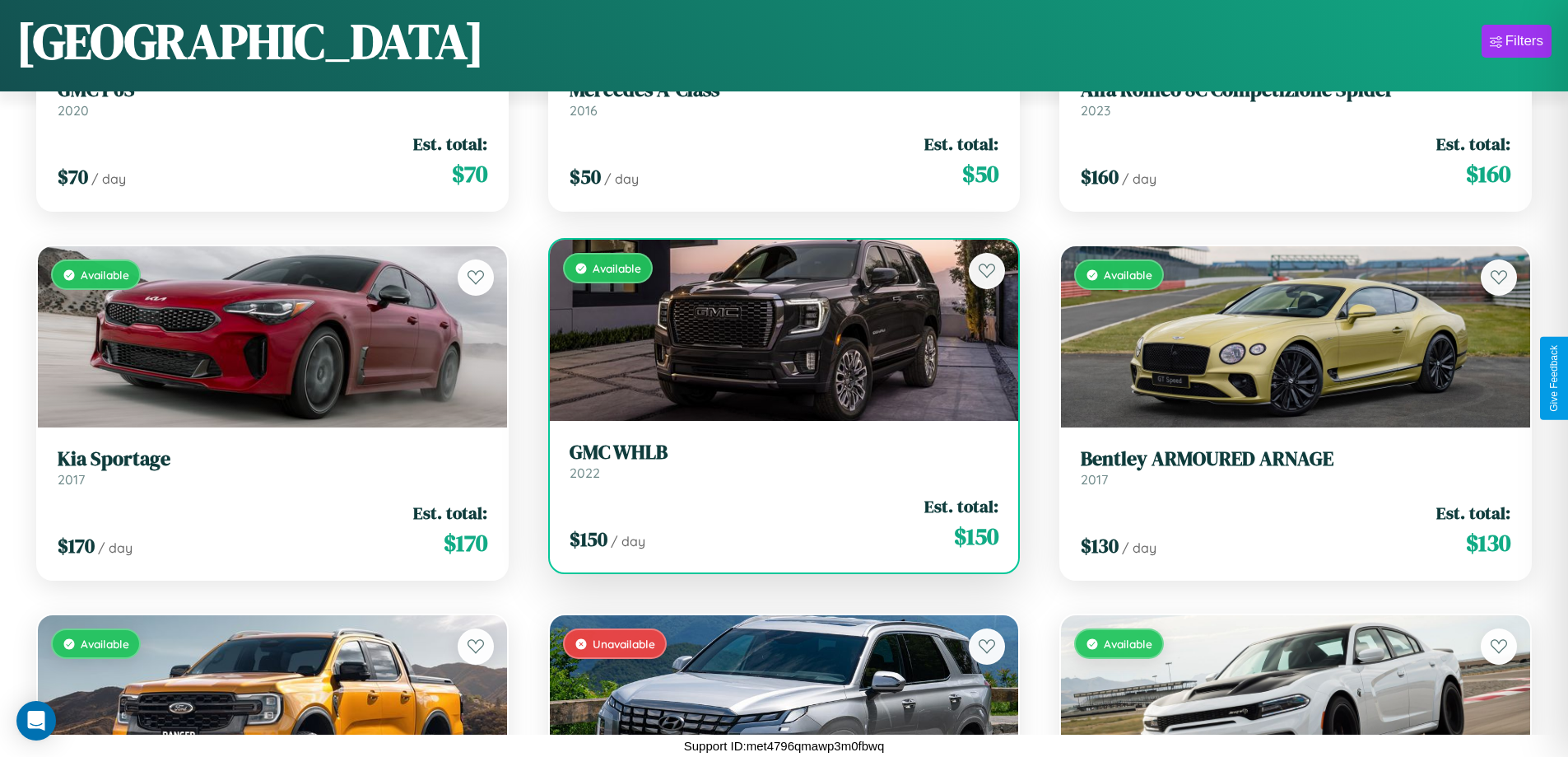
click at [777, 462] on h3 "GMC WHLB" at bounding box center [784, 452] width 429 height 24
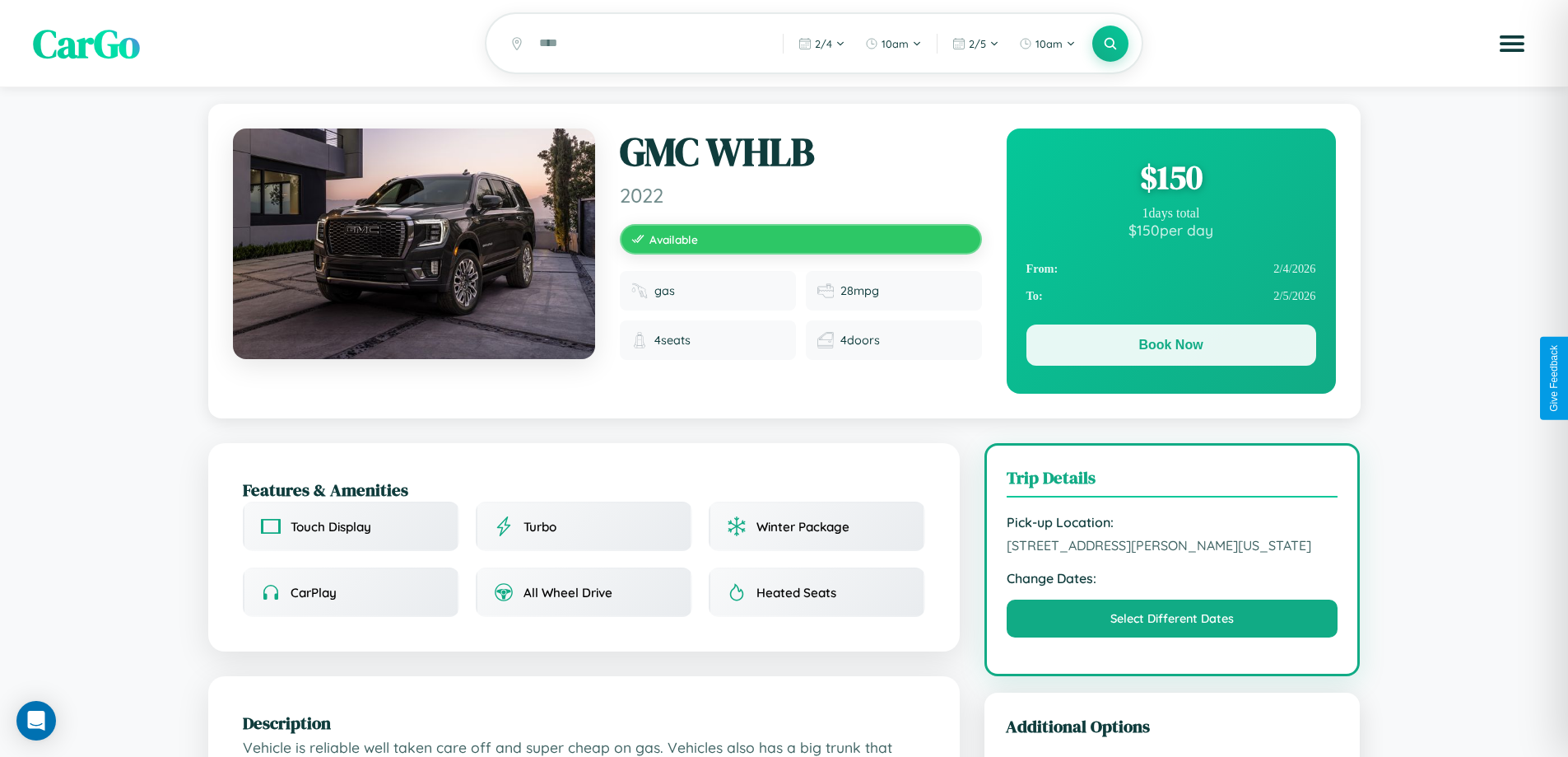
click at [1171, 347] on button "Book Now" at bounding box center [1171, 345] width 290 height 42
